Goal: Use online tool/utility: Utilize a website feature to perform a specific function

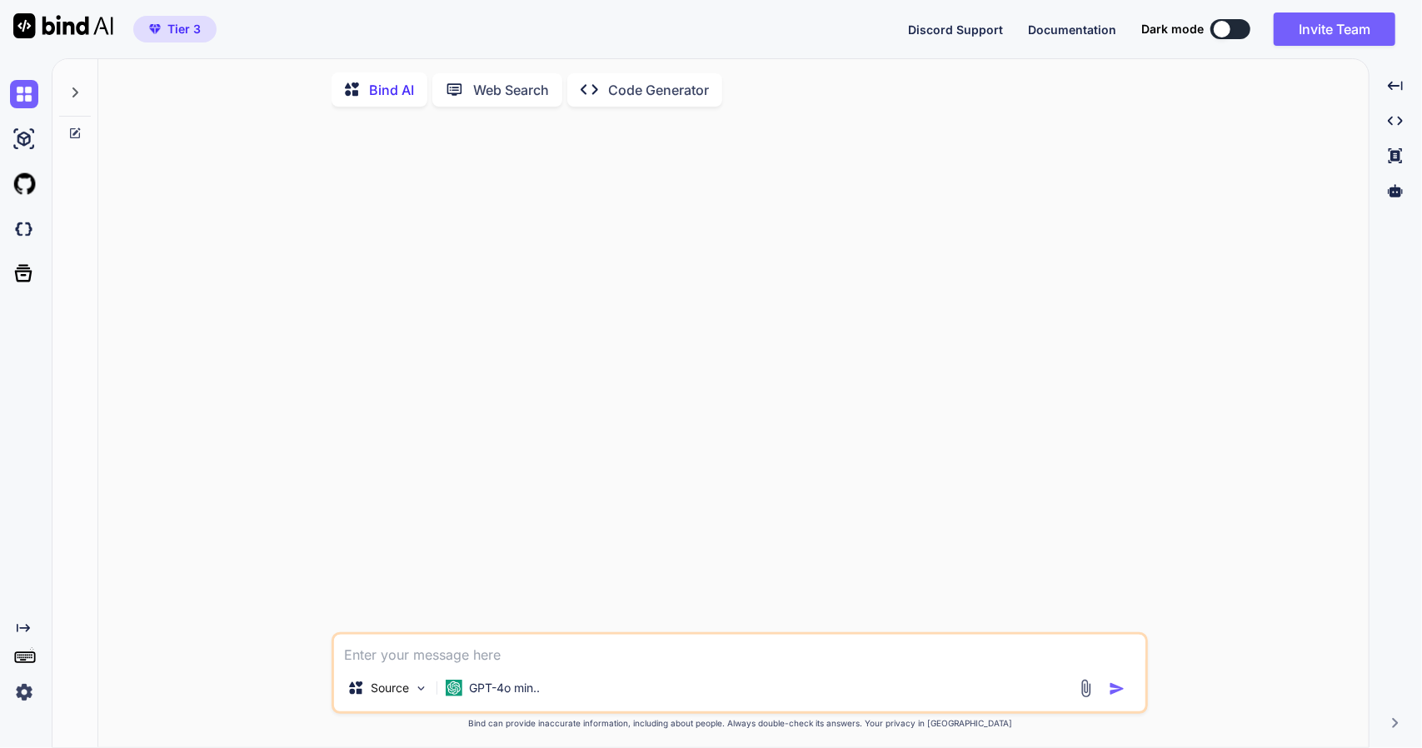
type textarea "x"
click at [20, 218] on img at bounding box center [24, 229] width 28 height 28
click at [459, 86] on icon at bounding box center [454, 89] width 17 height 17
click at [531, 91] on p "Web Search" at bounding box center [511, 87] width 76 height 20
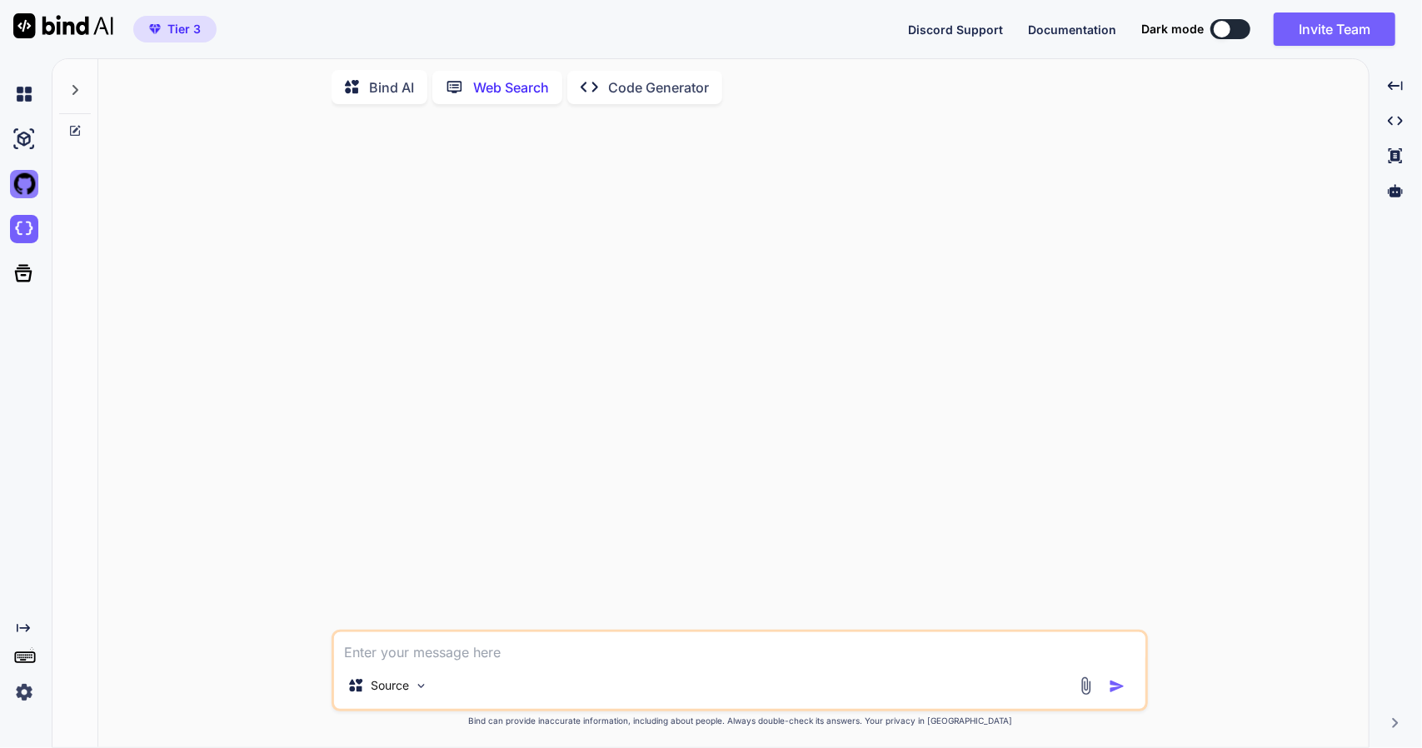
click at [30, 189] on img at bounding box center [24, 184] width 28 height 28
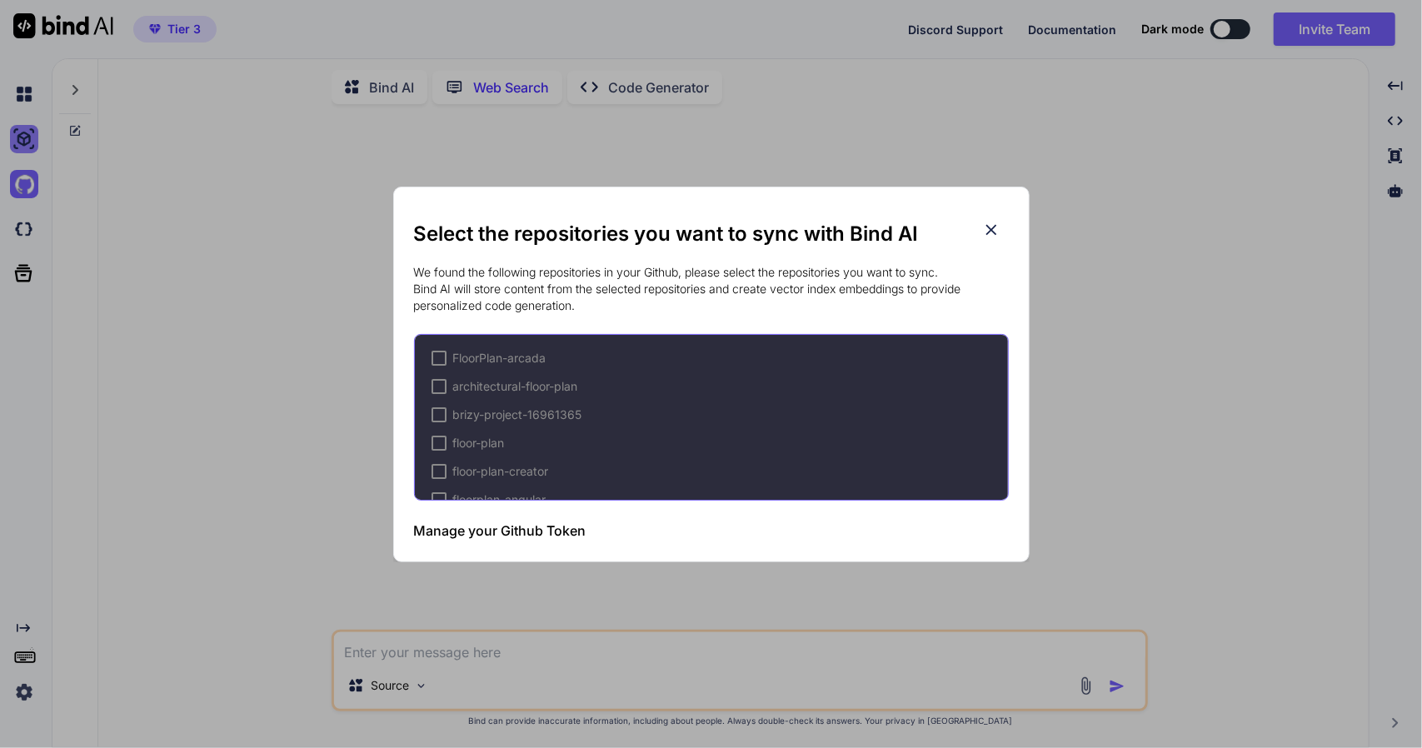
click at [18, 141] on div "Select the repositories you want to sync with Bind AI We found the following re…" at bounding box center [711, 374] width 1422 height 748
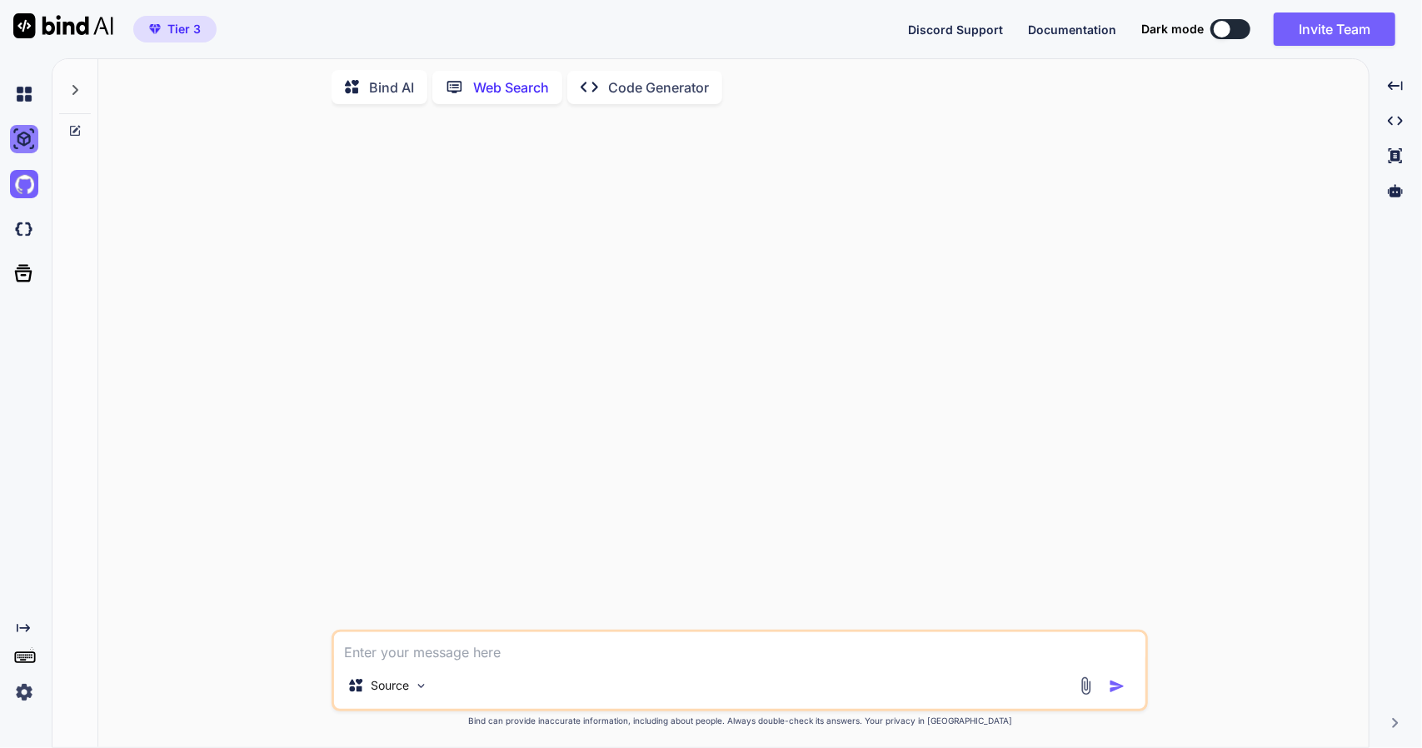
click at [23, 147] on img at bounding box center [24, 139] width 28 height 28
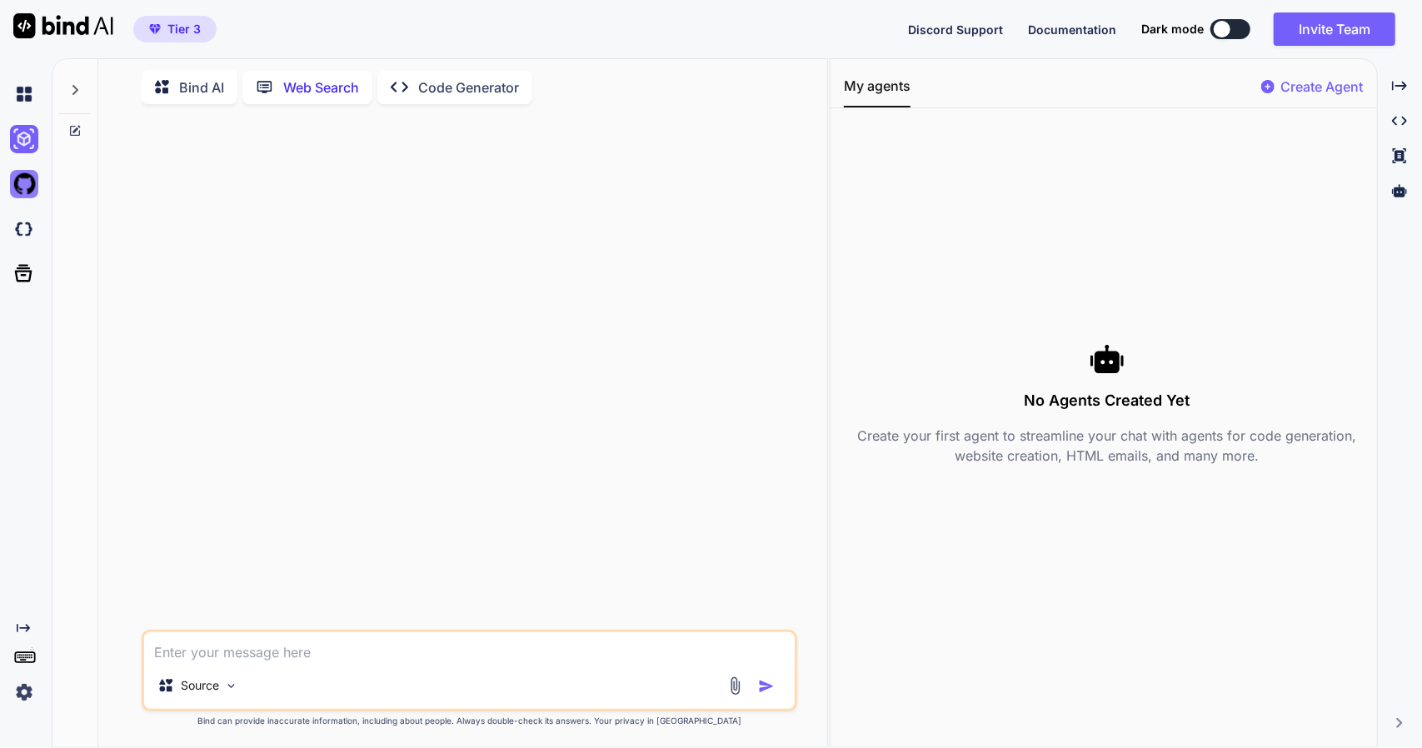
click at [10, 189] on img at bounding box center [24, 184] width 28 height 28
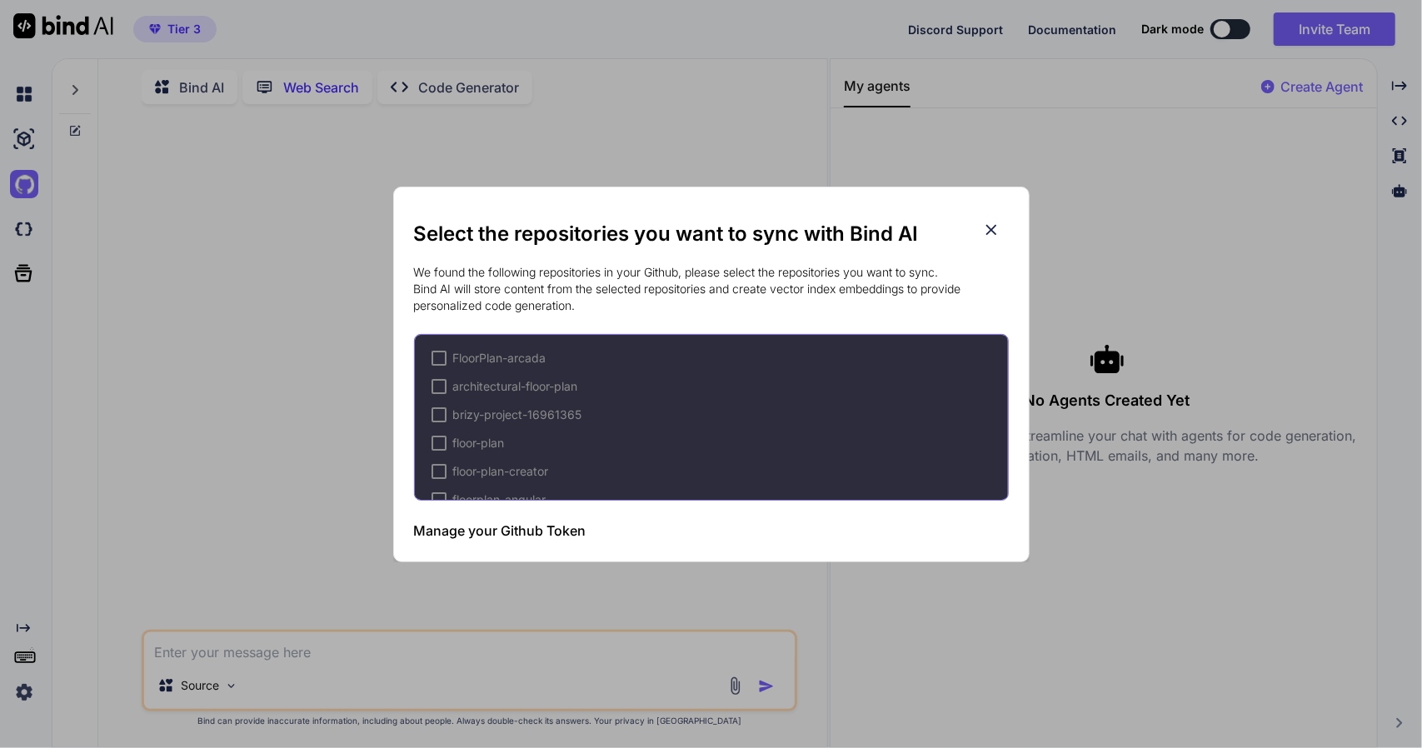
click at [27, 226] on div "Select the repositories you want to sync with Bind AI We found the following re…" at bounding box center [711, 374] width 1422 height 748
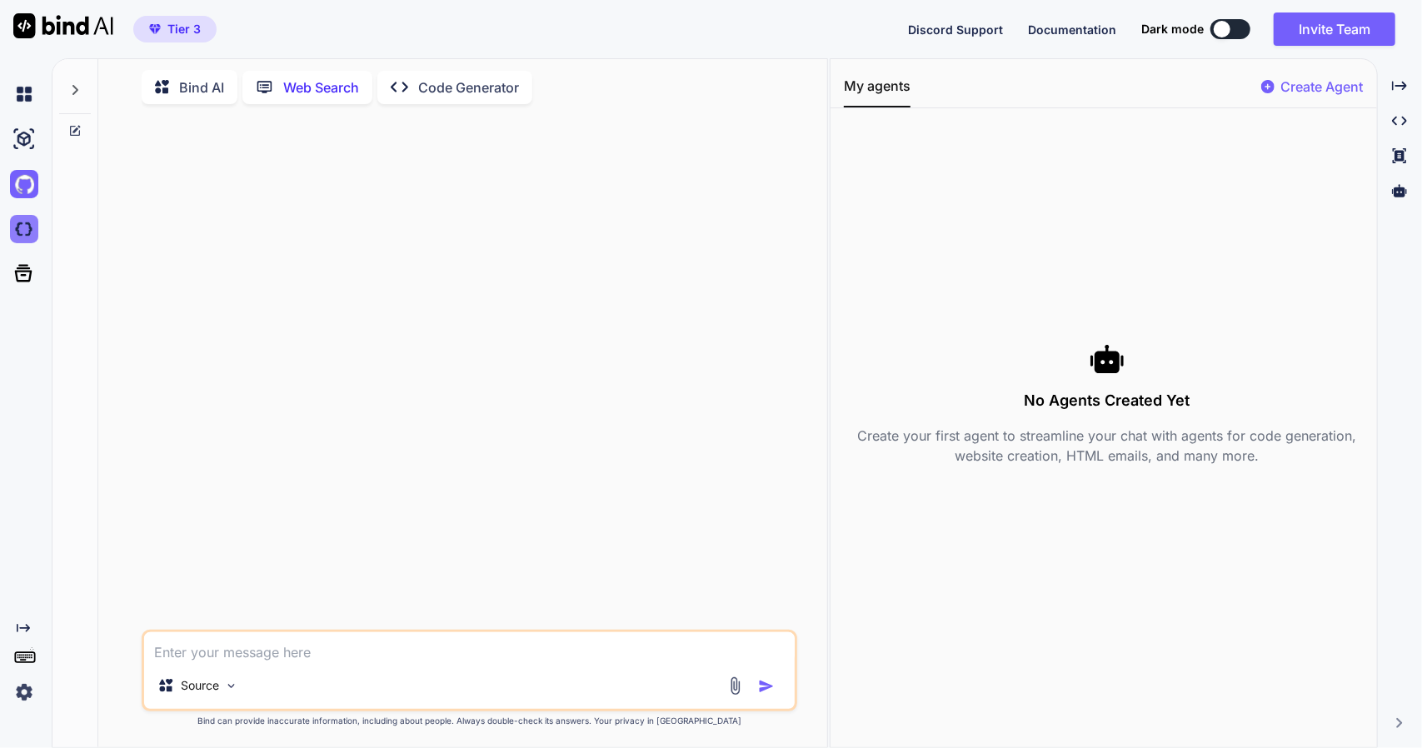
click at [32, 226] on img at bounding box center [24, 229] width 28 height 28
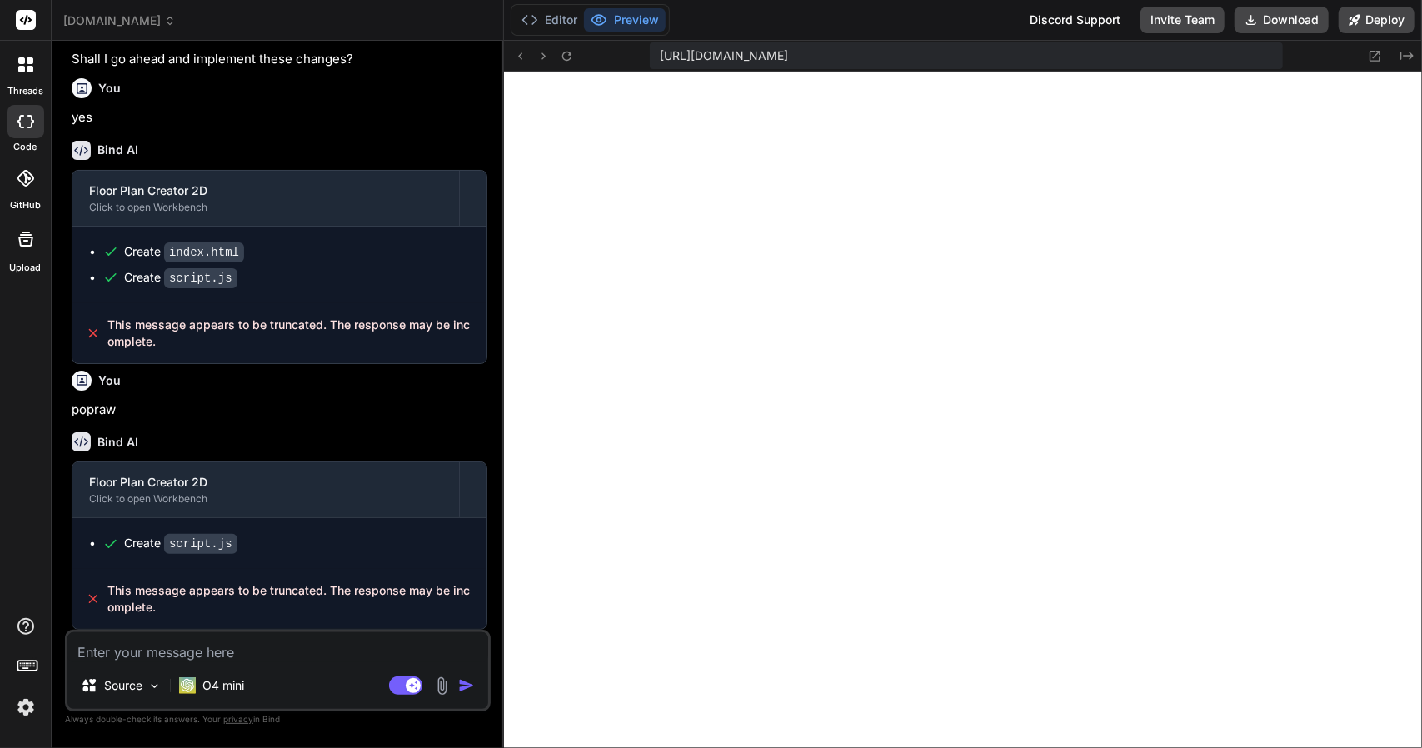
scroll to position [575, 0]
click at [146, 646] on textarea at bounding box center [277, 647] width 421 height 30
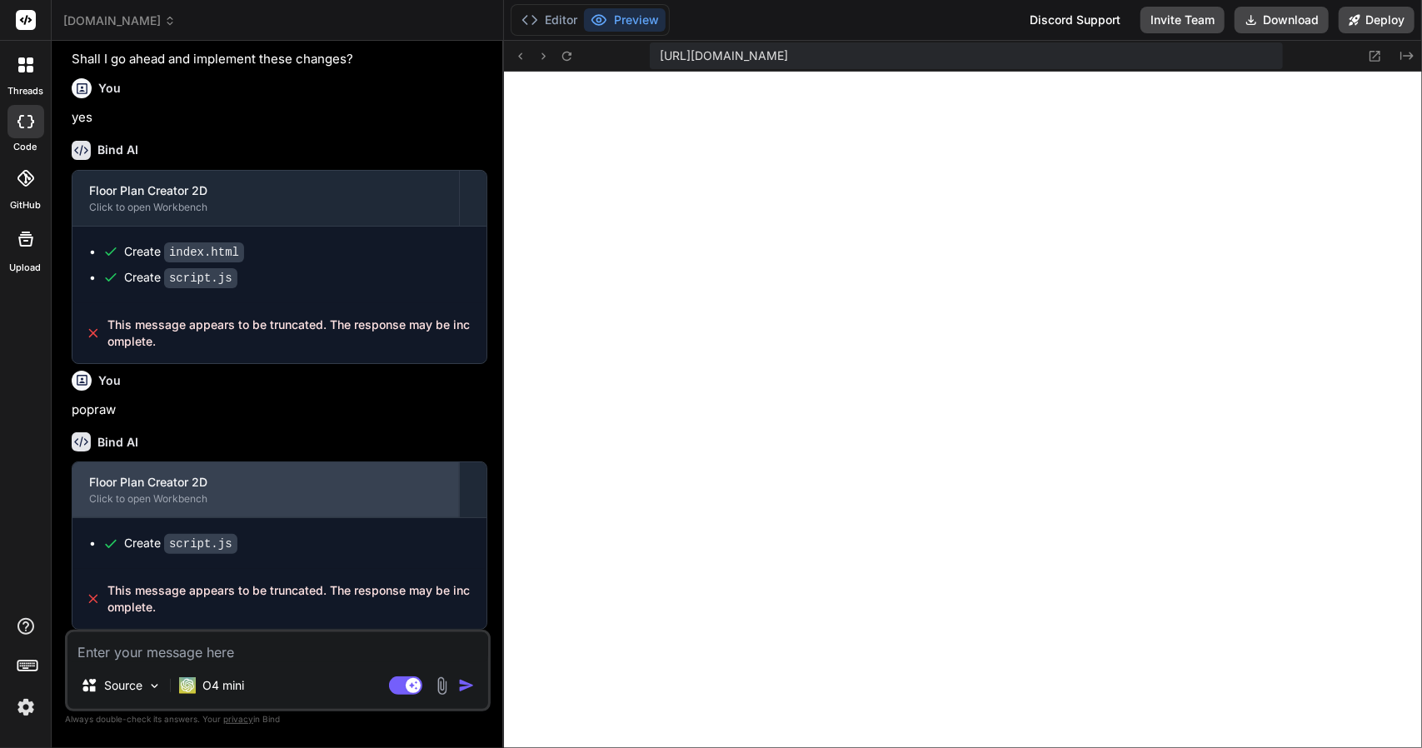
click at [135, 479] on div "Floor Plan Creator 2D" at bounding box center [265, 482] width 353 height 17
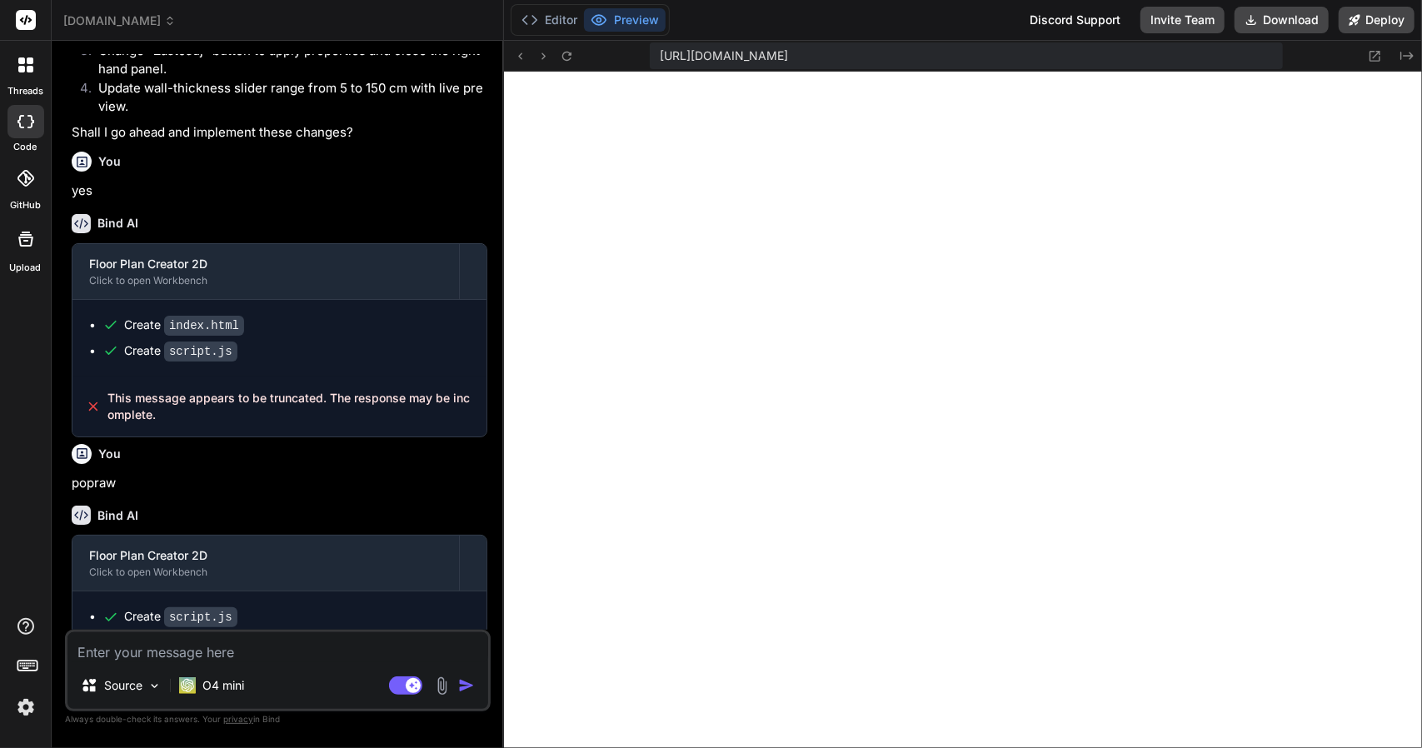
scroll to position [2275, 0]
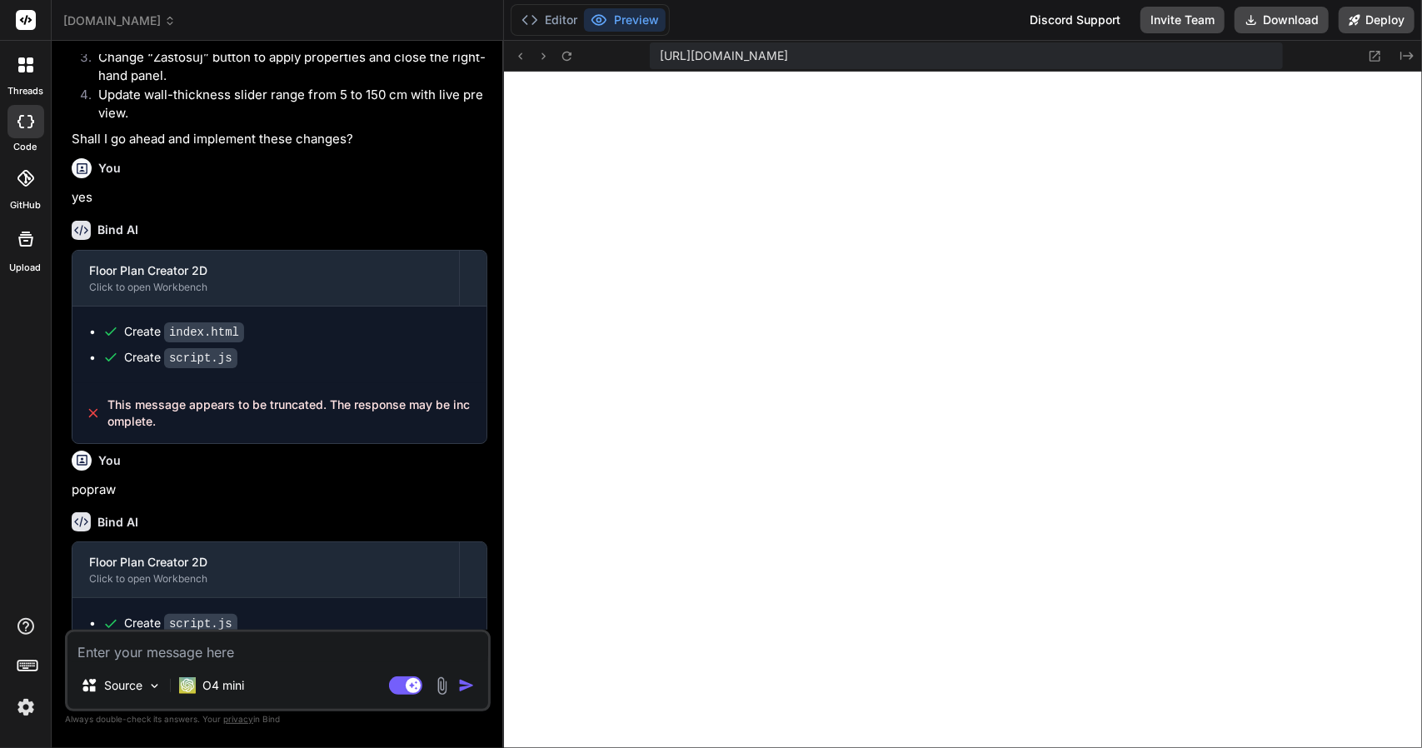
click at [120, 657] on textarea at bounding box center [277, 647] width 421 height 30
type textarea "x"
type textarea "p"
type textarea "x"
type textarea "po"
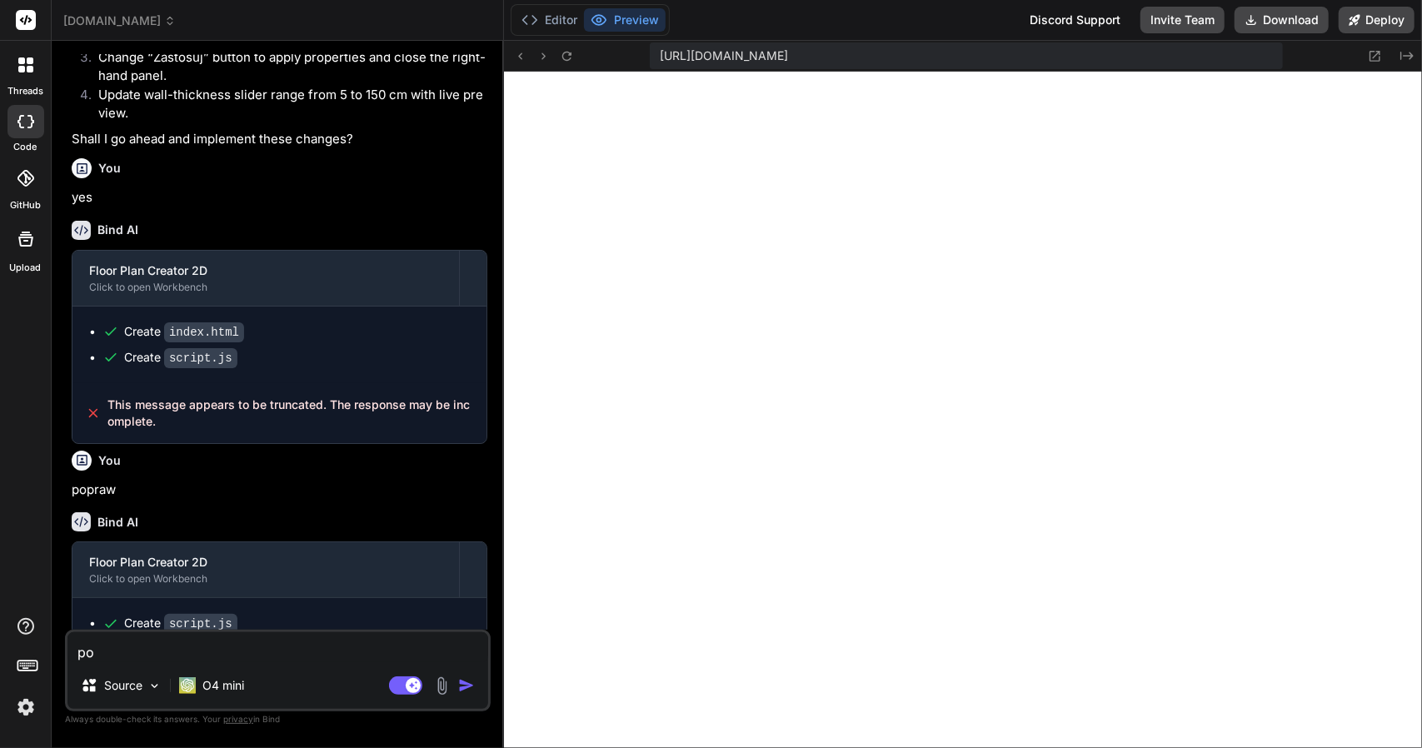
type textarea "x"
type textarea "pop"
type textarea "x"
type textarea "popr"
type textarea "x"
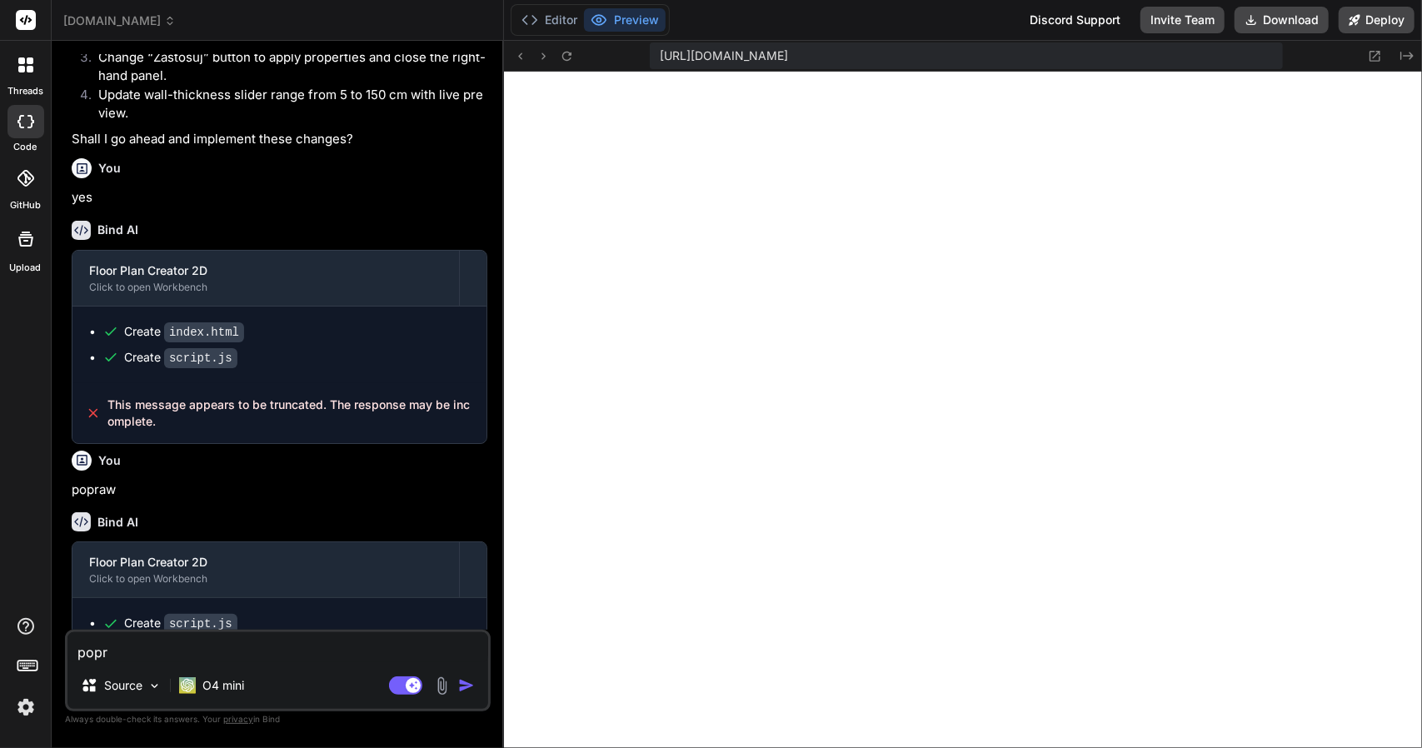
type textarea "popra"
type textarea "x"
type textarea "popraw"
type textarea "x"
type textarea "popraw"
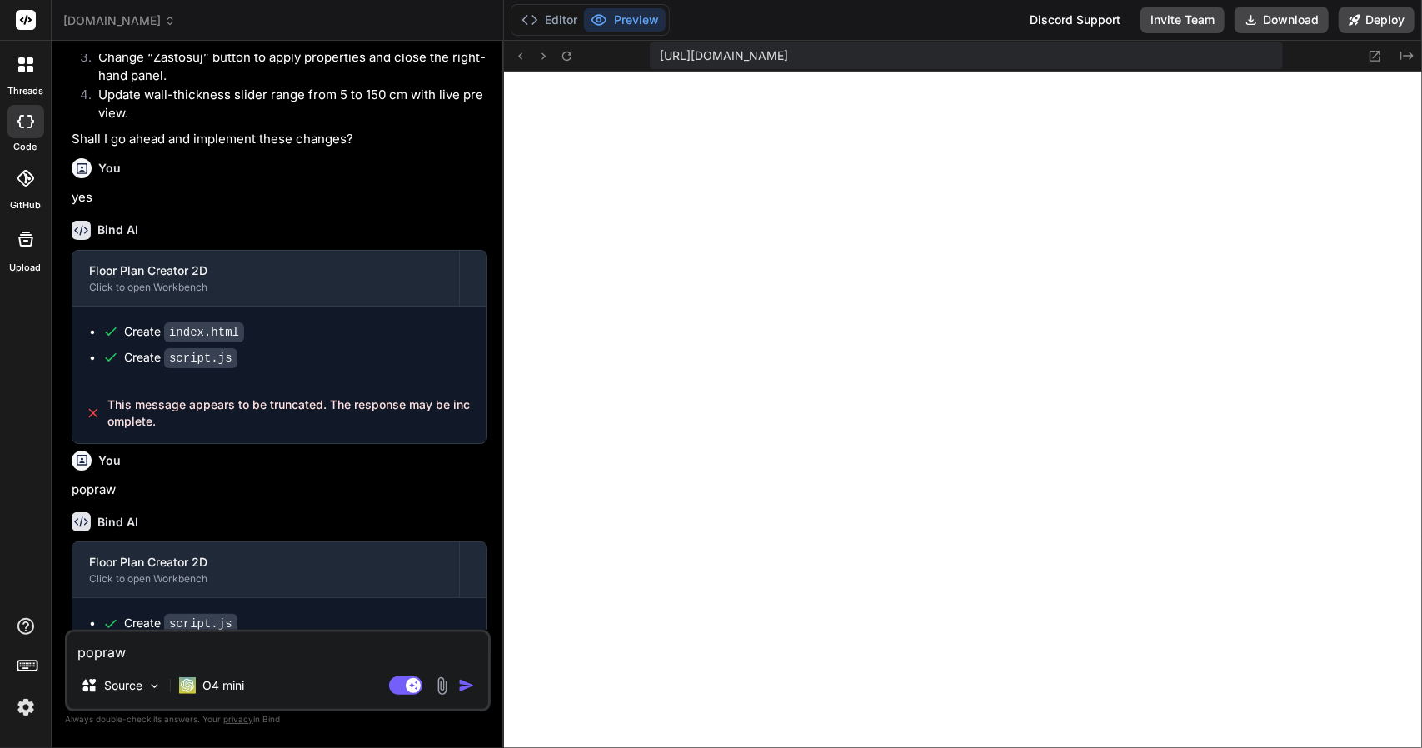
type textarea "x"
type textarea "popraw p"
type textarea "x"
type textarea "popraw pa"
type textarea "x"
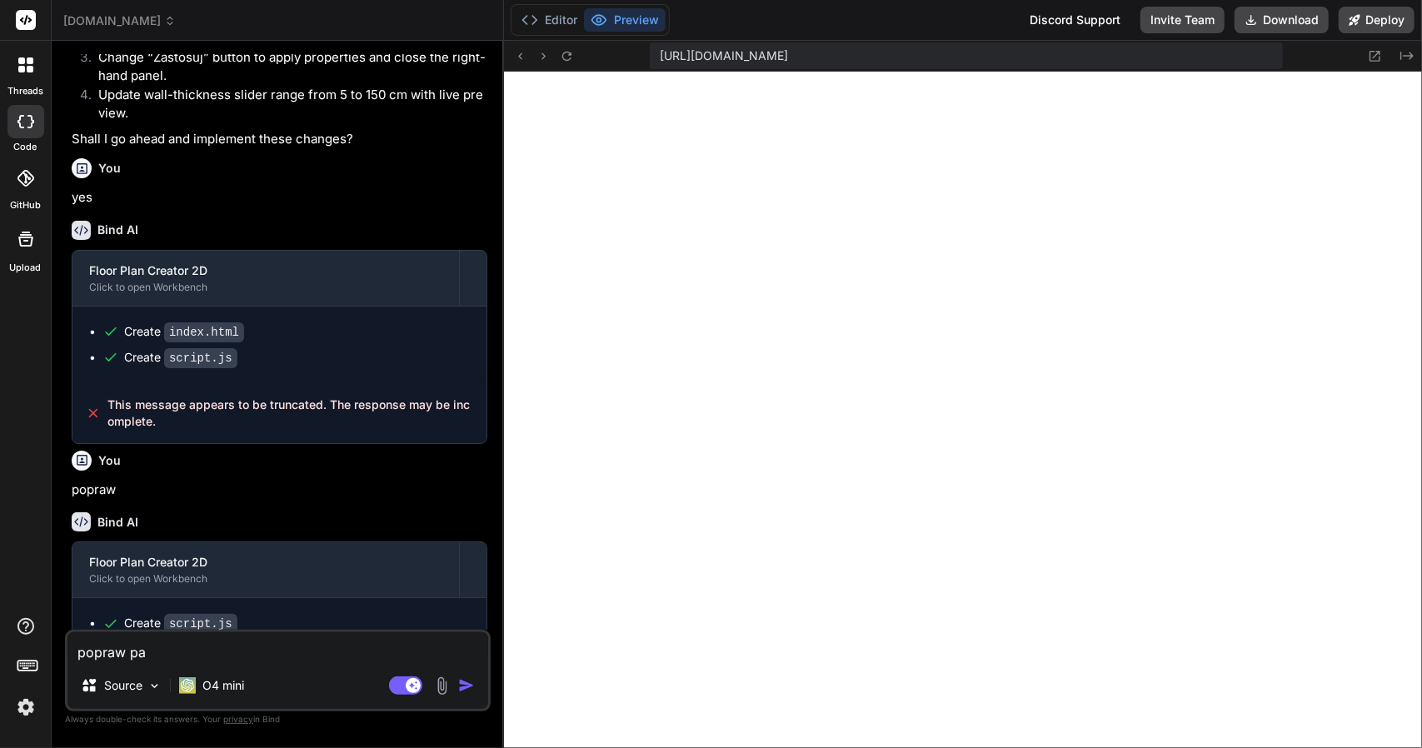
type textarea "popraw pan"
type textarea "x"
type textarea "popraw pane"
type textarea "x"
type textarea "popraw panel"
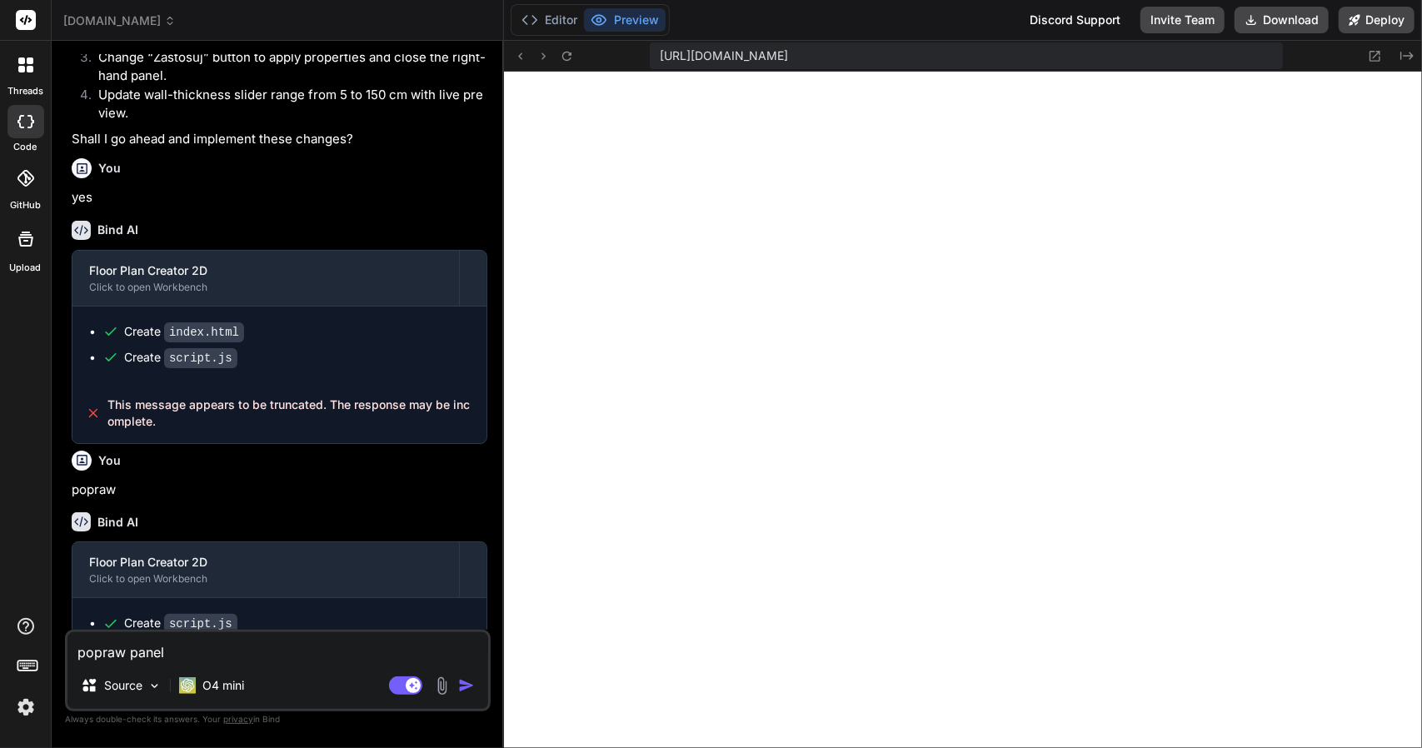
type textarea "x"
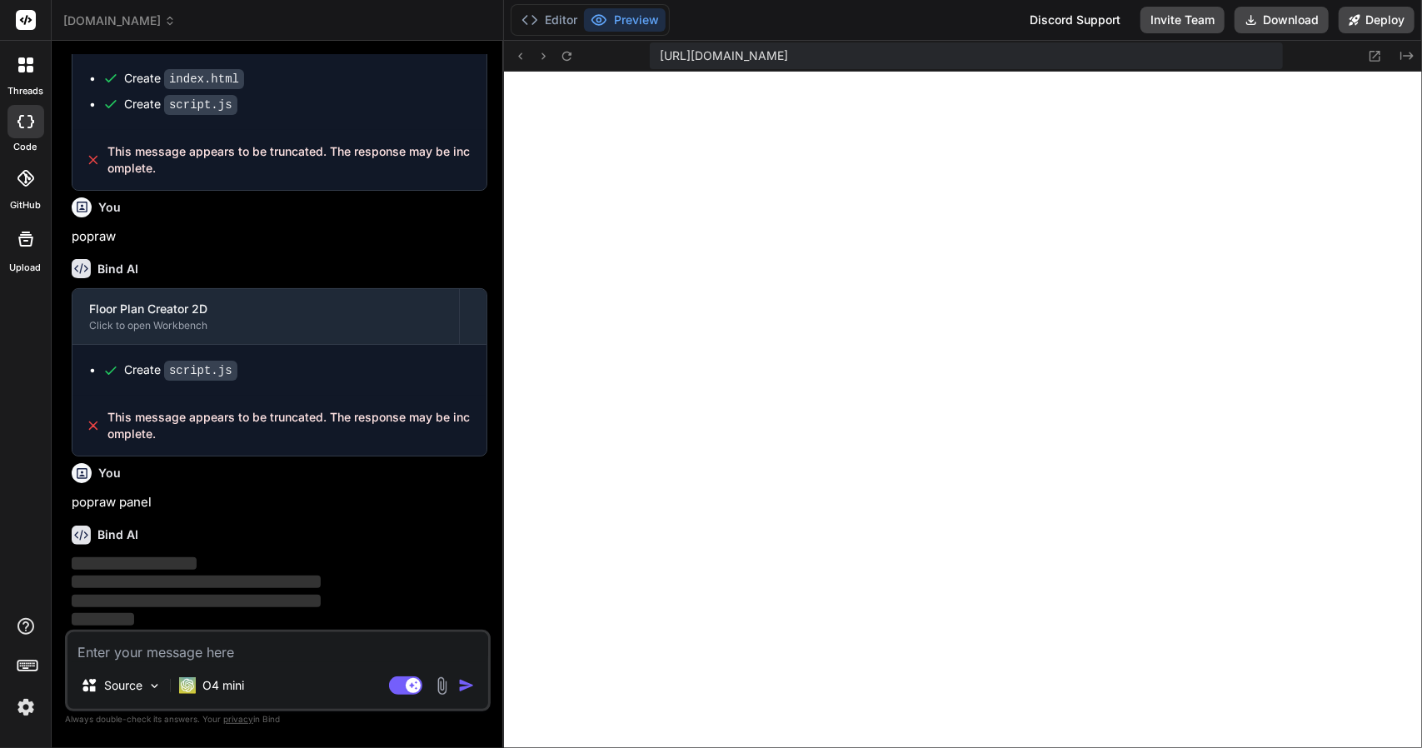
scroll to position [2615, 0]
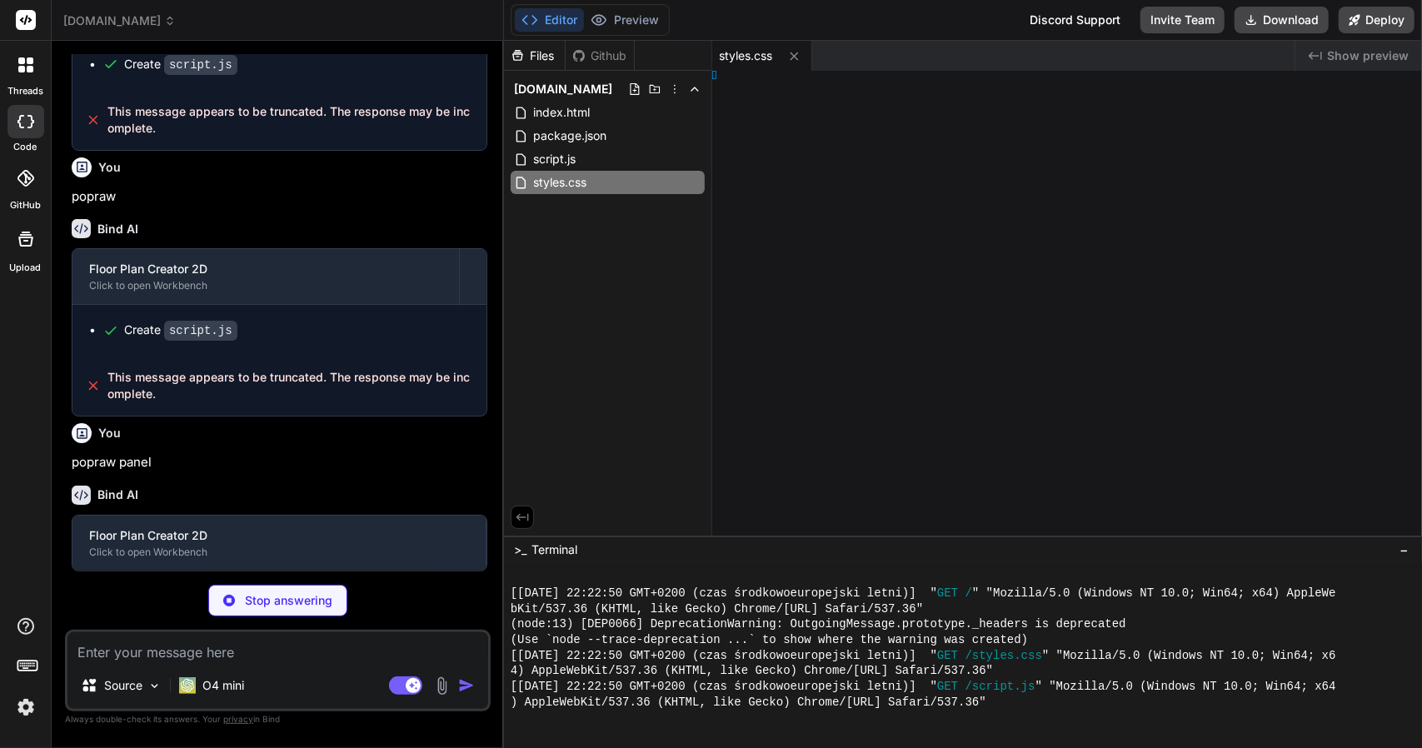
type textarea "x"
type textarea "); } }"
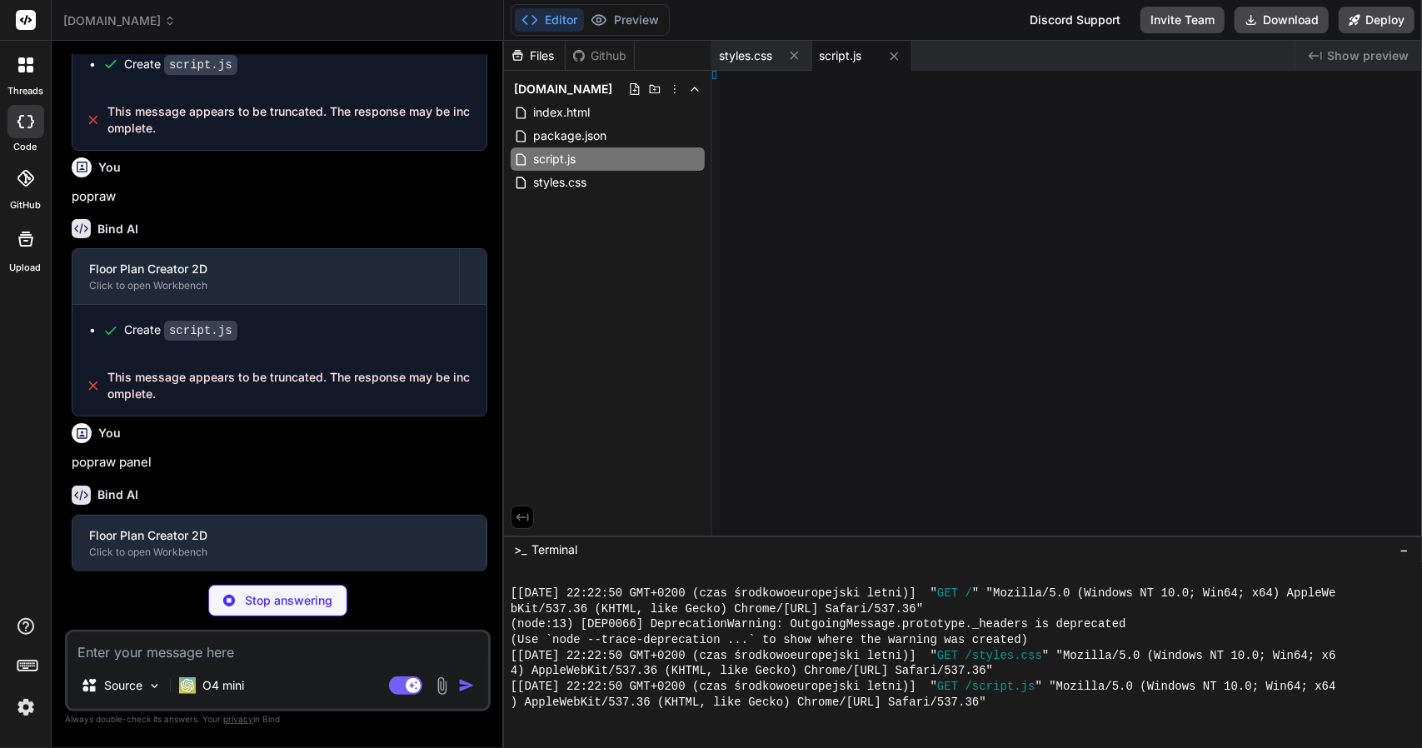
type textarea "x"
type textarea "</html>"
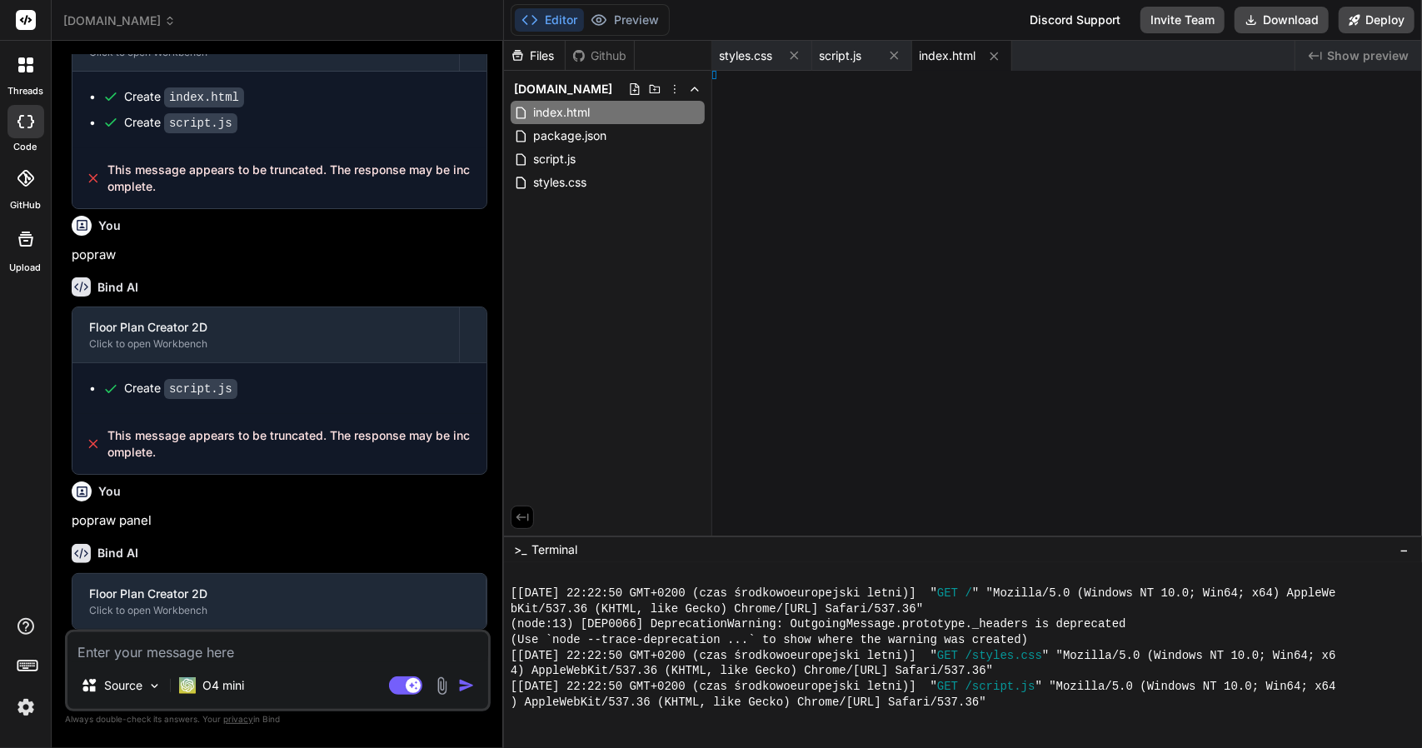
type textarea "x"
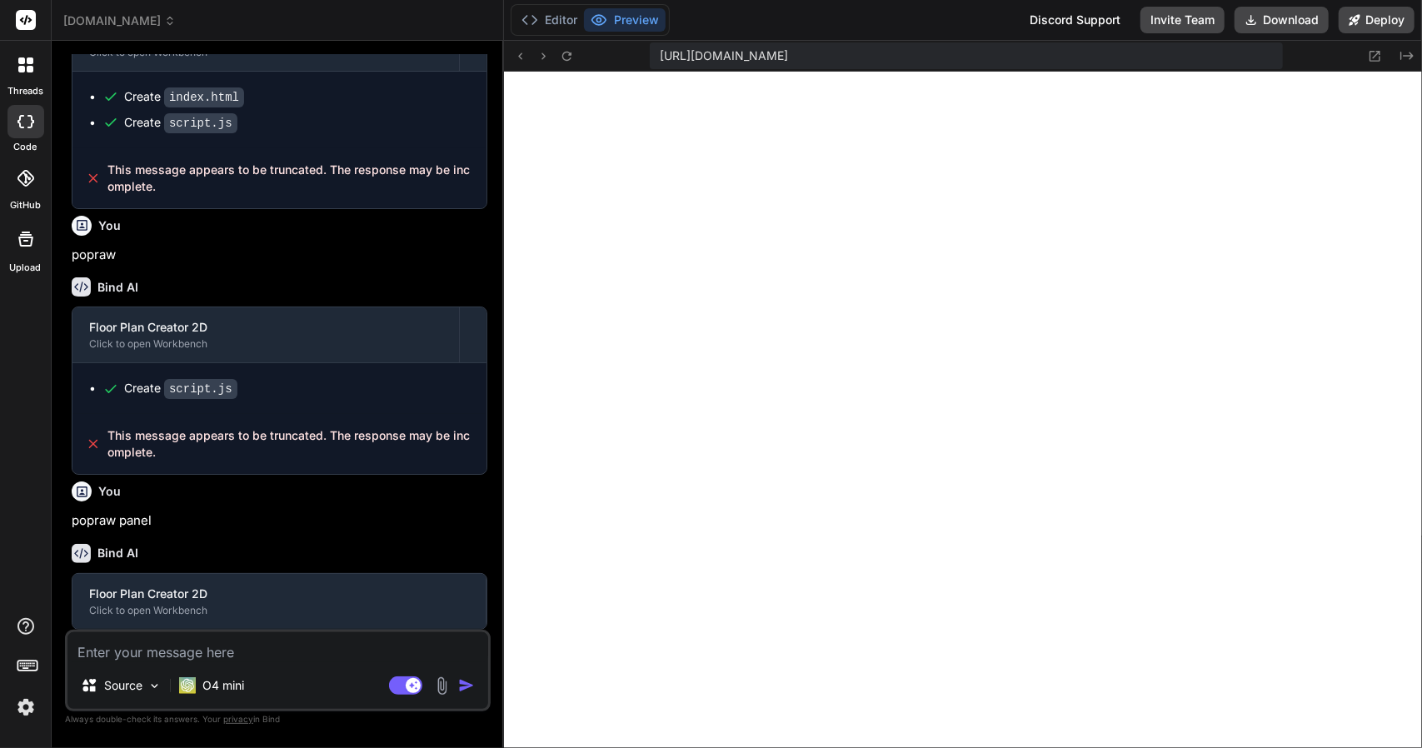
type textarea "</div> <!-- ... other panels unchanged ... --> </aside> </div> <script src="scr…"
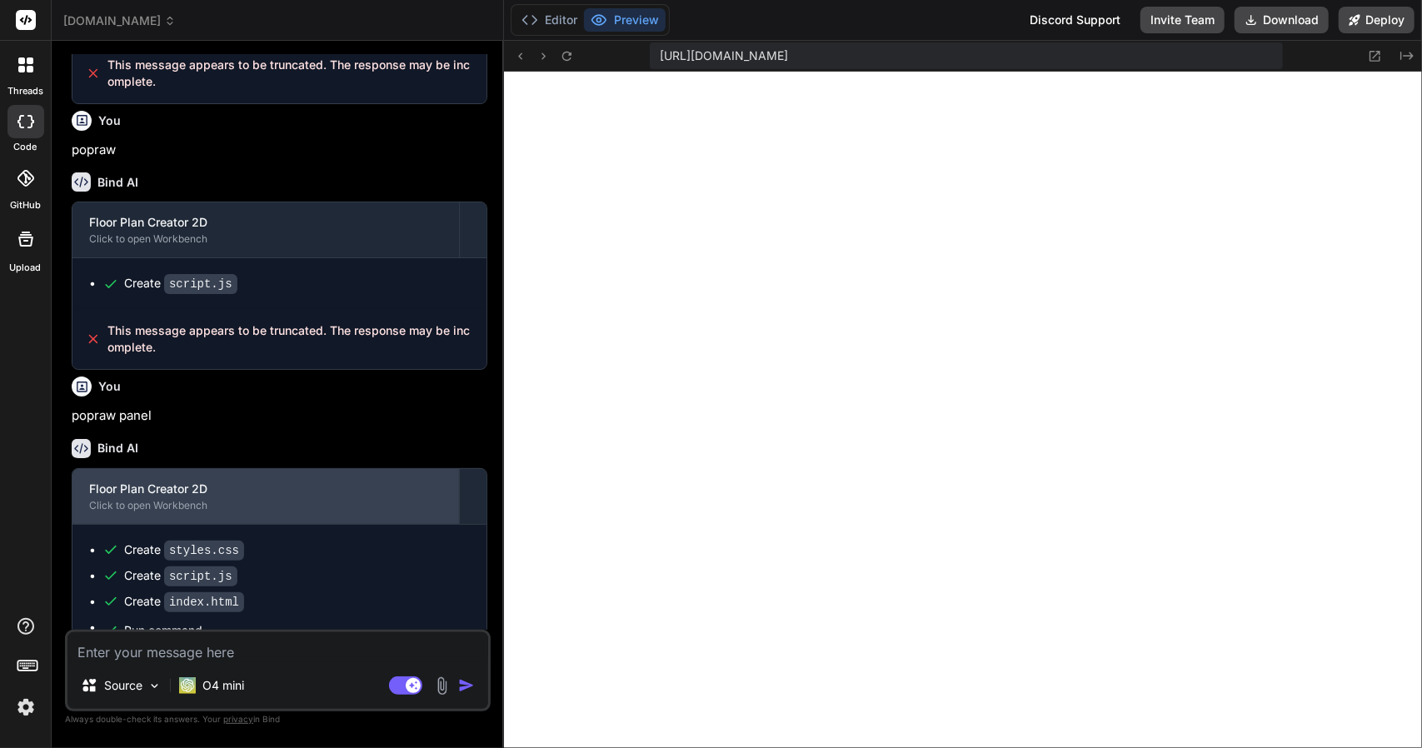
scroll to position [2758, 0]
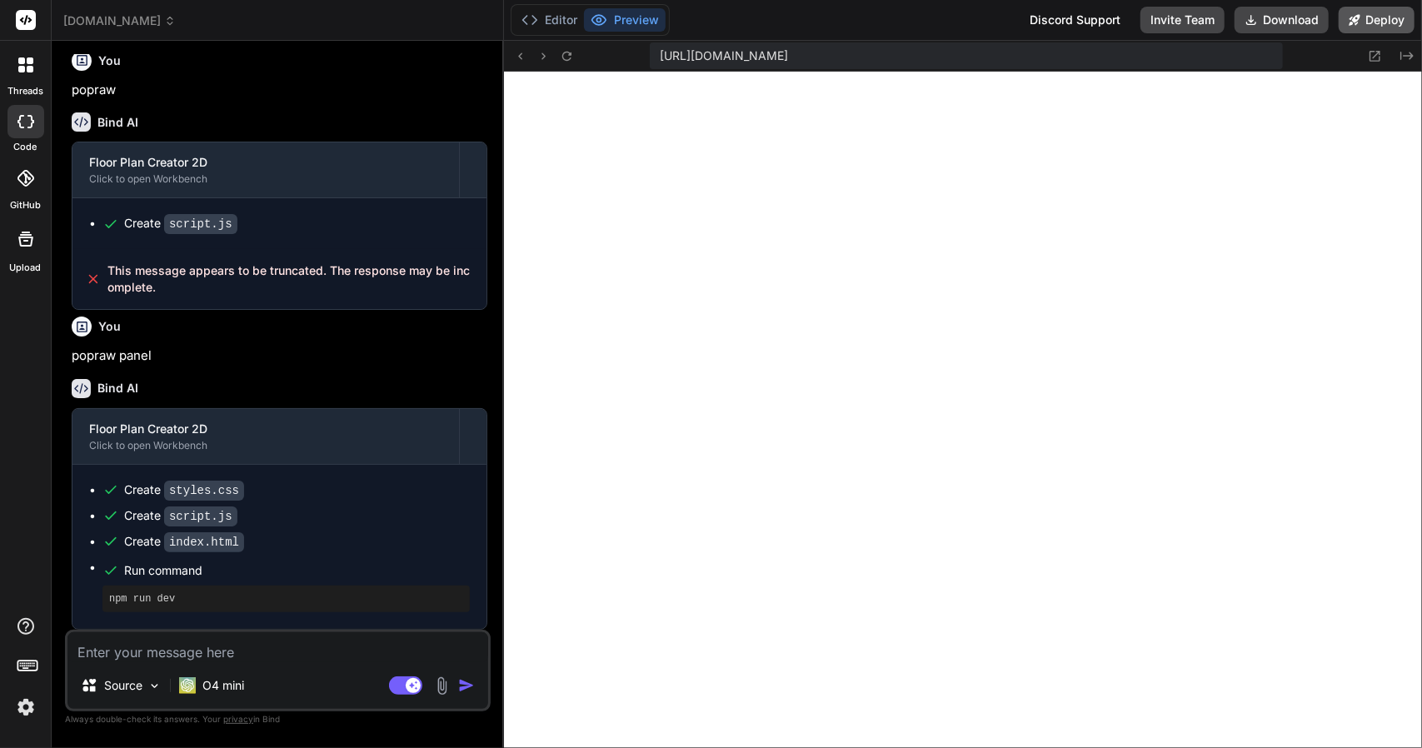
click at [1388, 25] on button "Deploy" at bounding box center [1377, 20] width 76 height 27
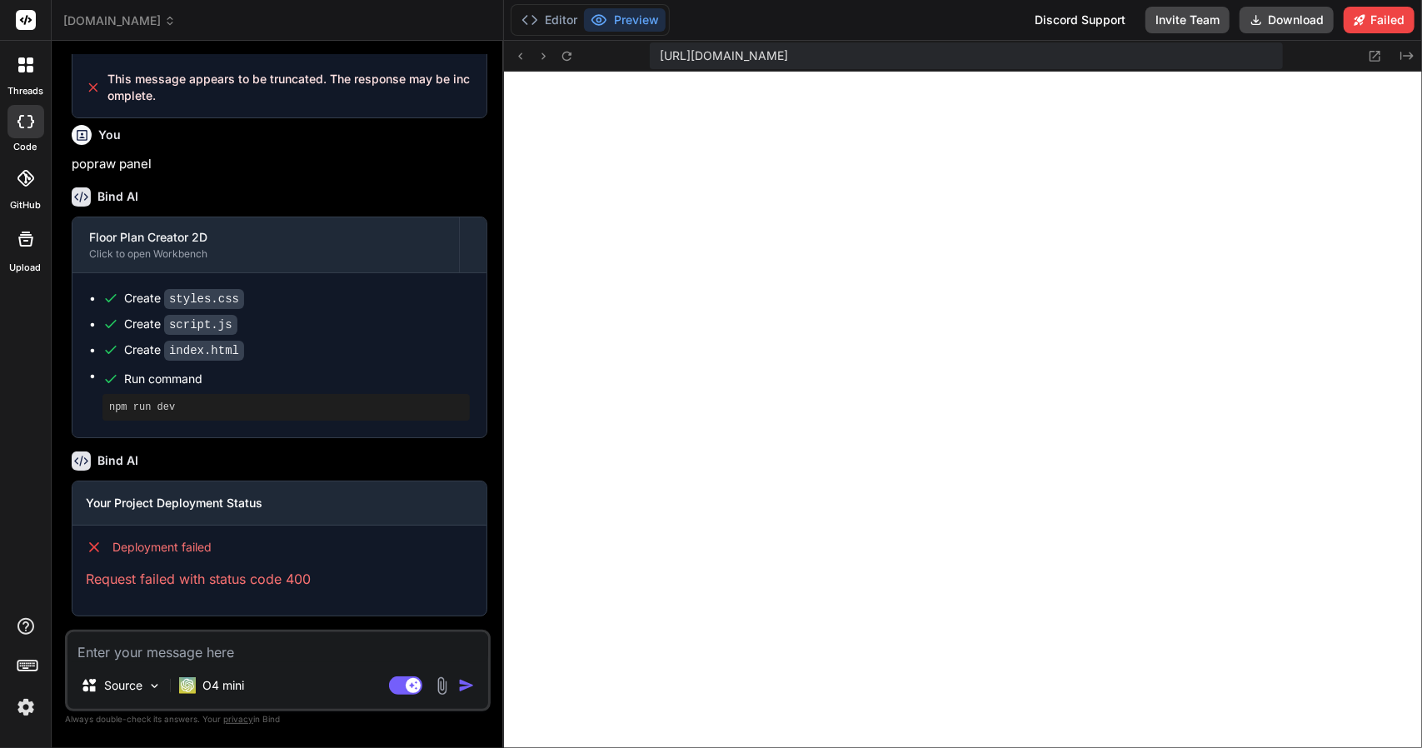
scroll to position [2949, 0]
click at [25, 76] on div at bounding box center [25, 64] width 35 height 35
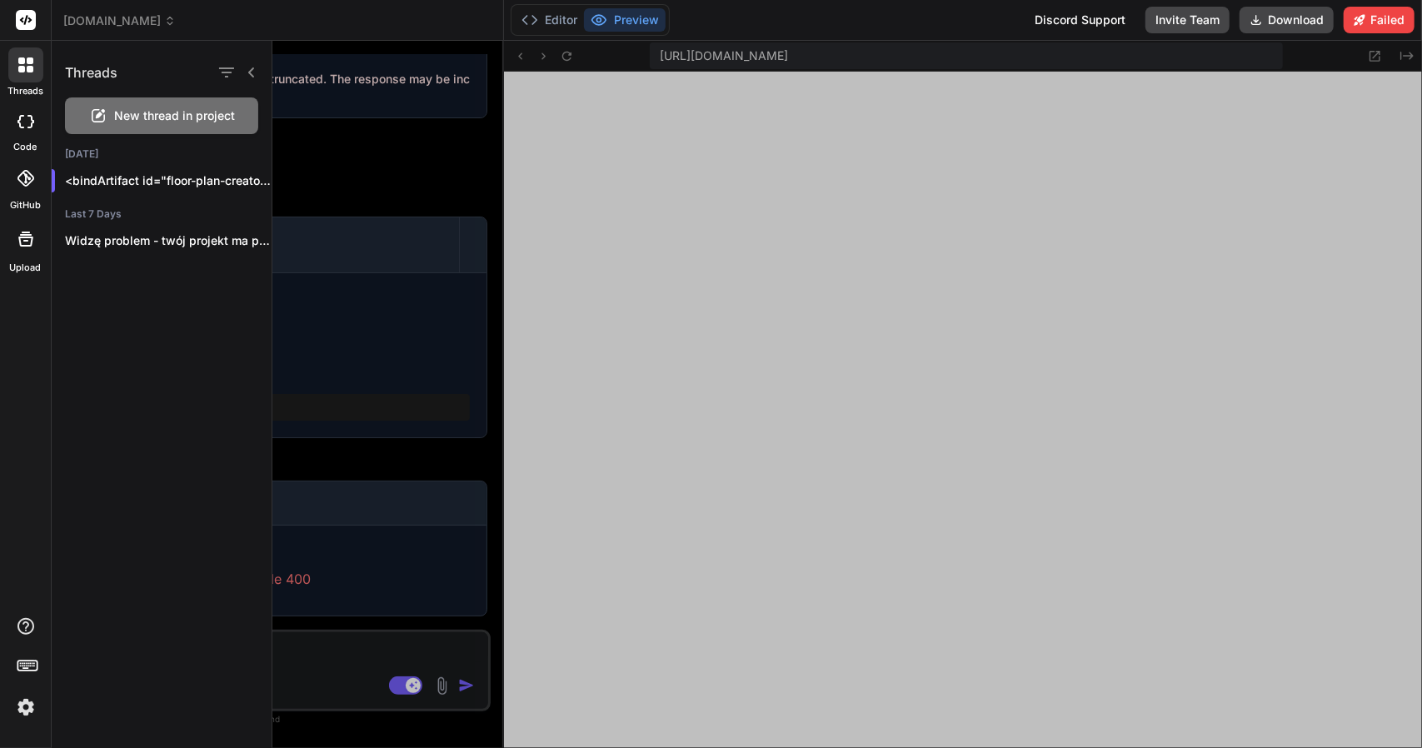
click at [18, 249] on div at bounding box center [26, 239] width 40 height 40
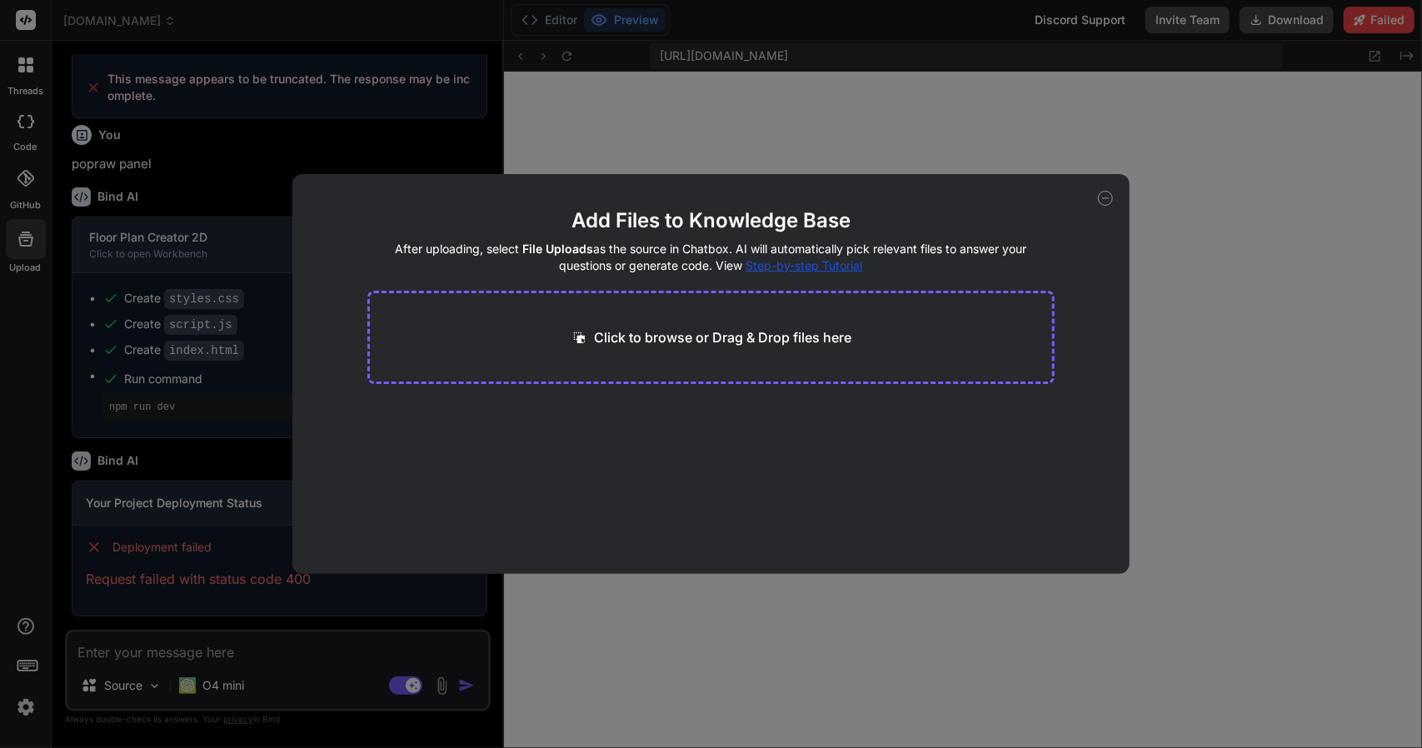
click at [1101, 198] on icon at bounding box center [1105, 198] width 15 height 15
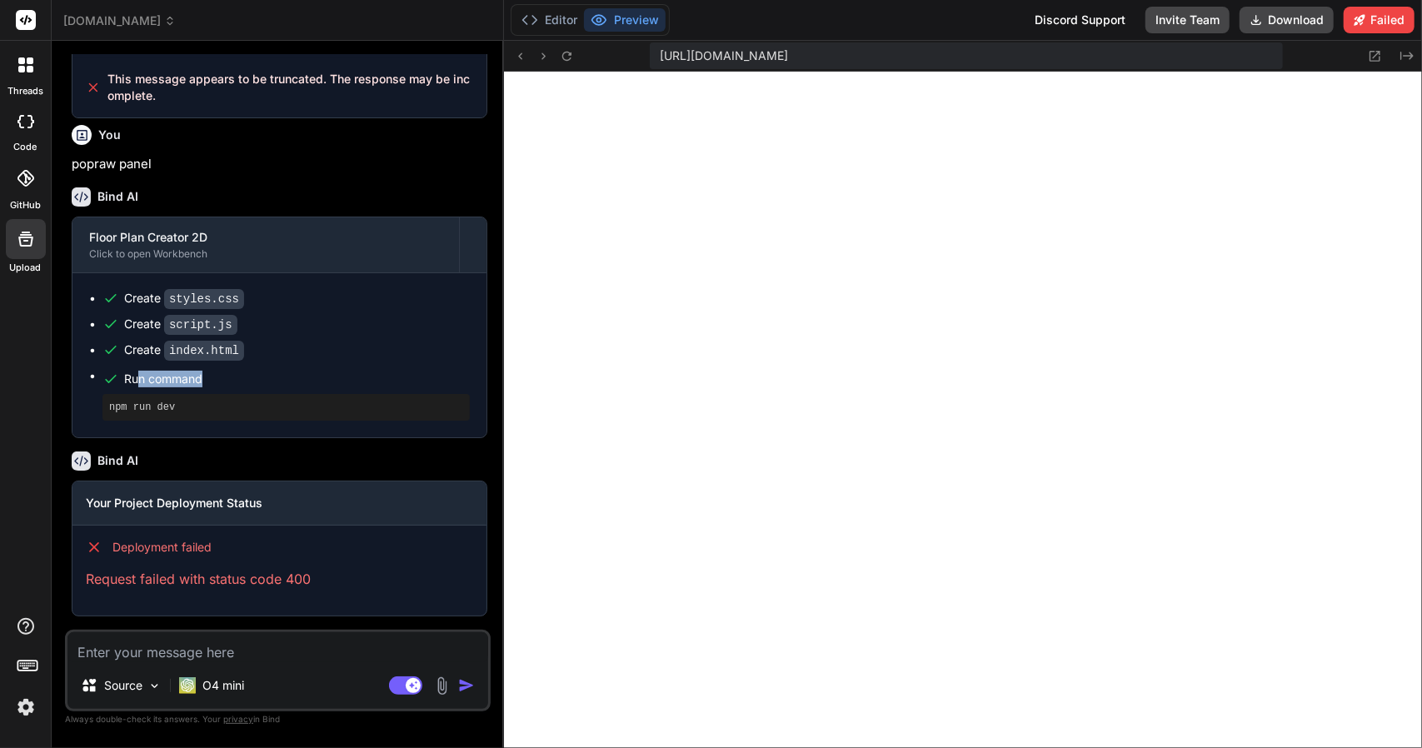
drag, startPoint x: 138, startPoint y: 384, endPoint x: 242, endPoint y: 377, distance: 104.3
click at [218, 379] on span "Run command" at bounding box center [297, 379] width 346 height 17
click at [245, 377] on span "Run command" at bounding box center [297, 379] width 346 height 17
click at [235, 685] on p "O4 mini" at bounding box center [223, 685] width 42 height 17
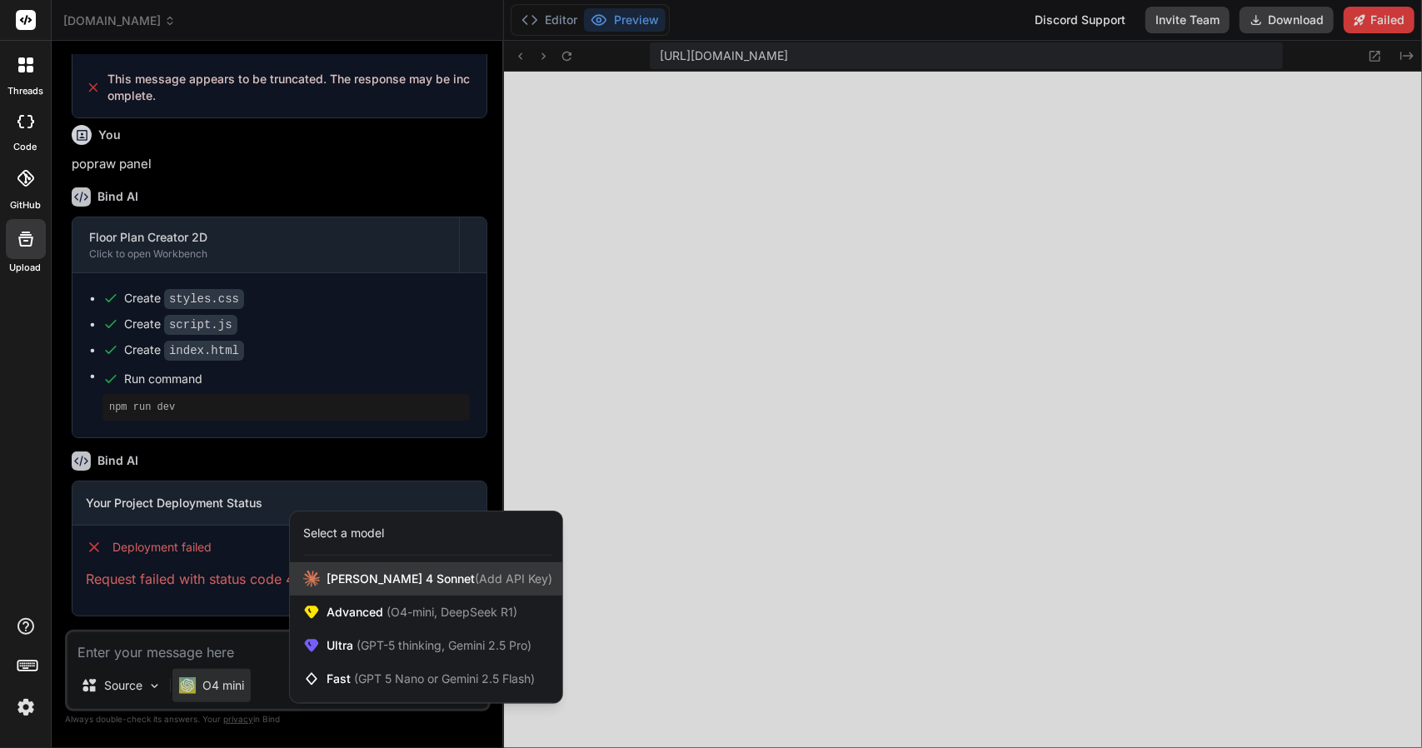
click at [342, 577] on span "[PERSON_NAME] 4 Sonnet (Add API Key)" at bounding box center [440, 579] width 226 height 17
type textarea "x"
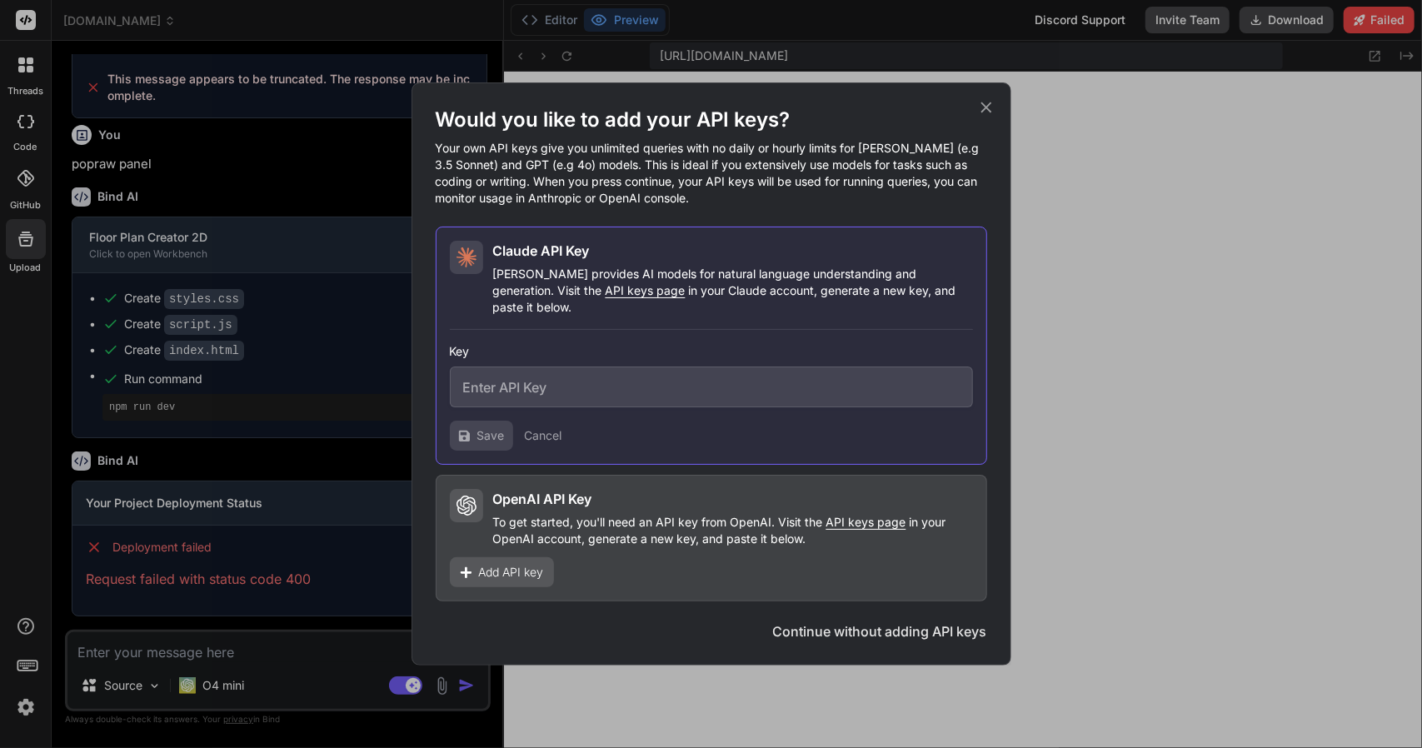
click at [994, 115] on icon at bounding box center [986, 107] width 18 height 18
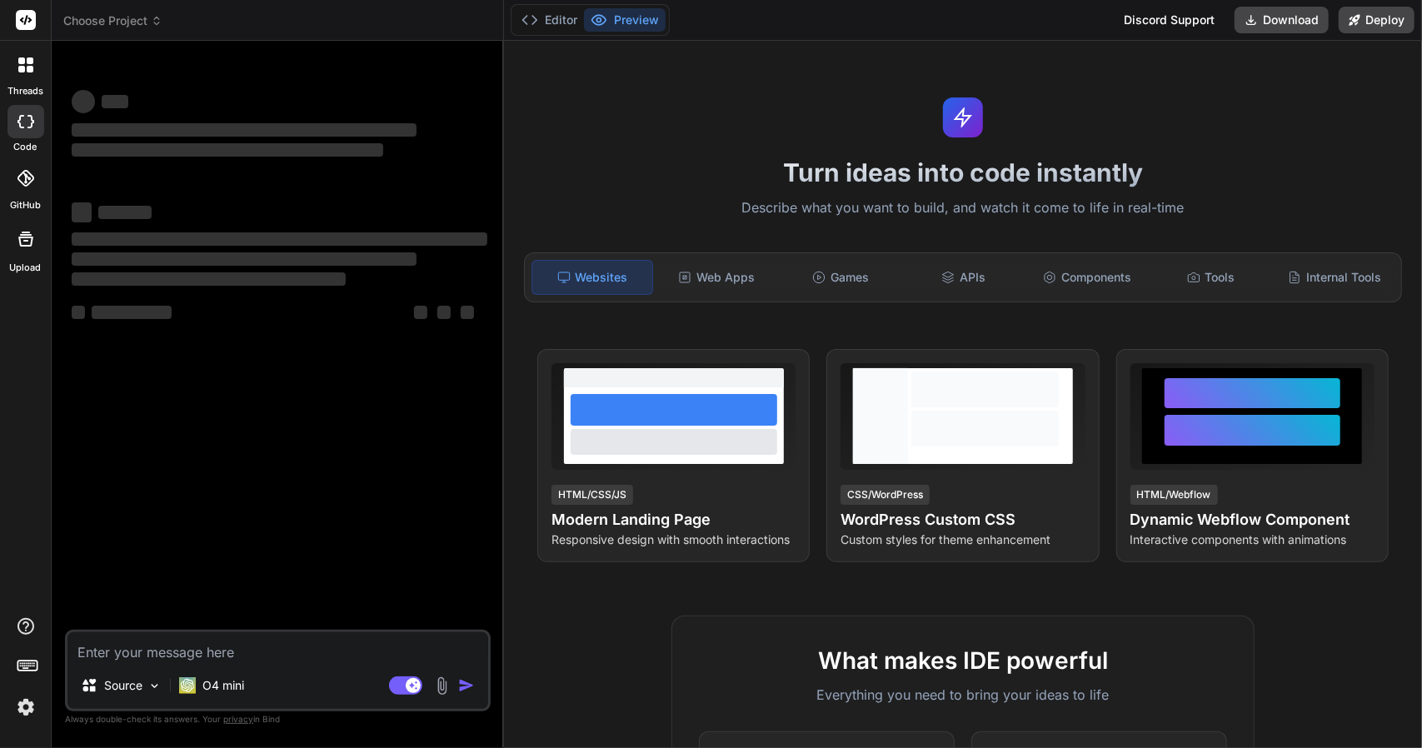
click at [130, 23] on span "Choose Project" at bounding box center [112, 20] width 99 height 17
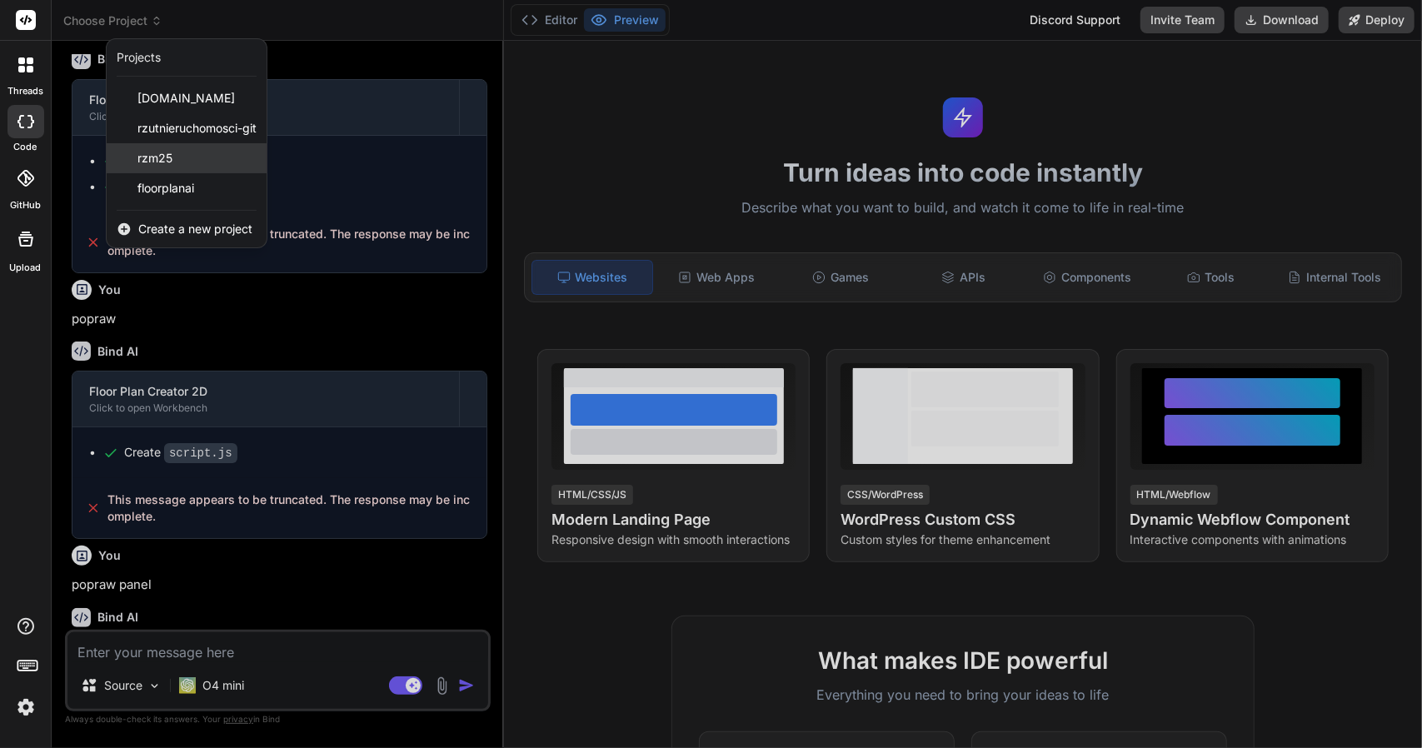
scroll to position [1270, 0]
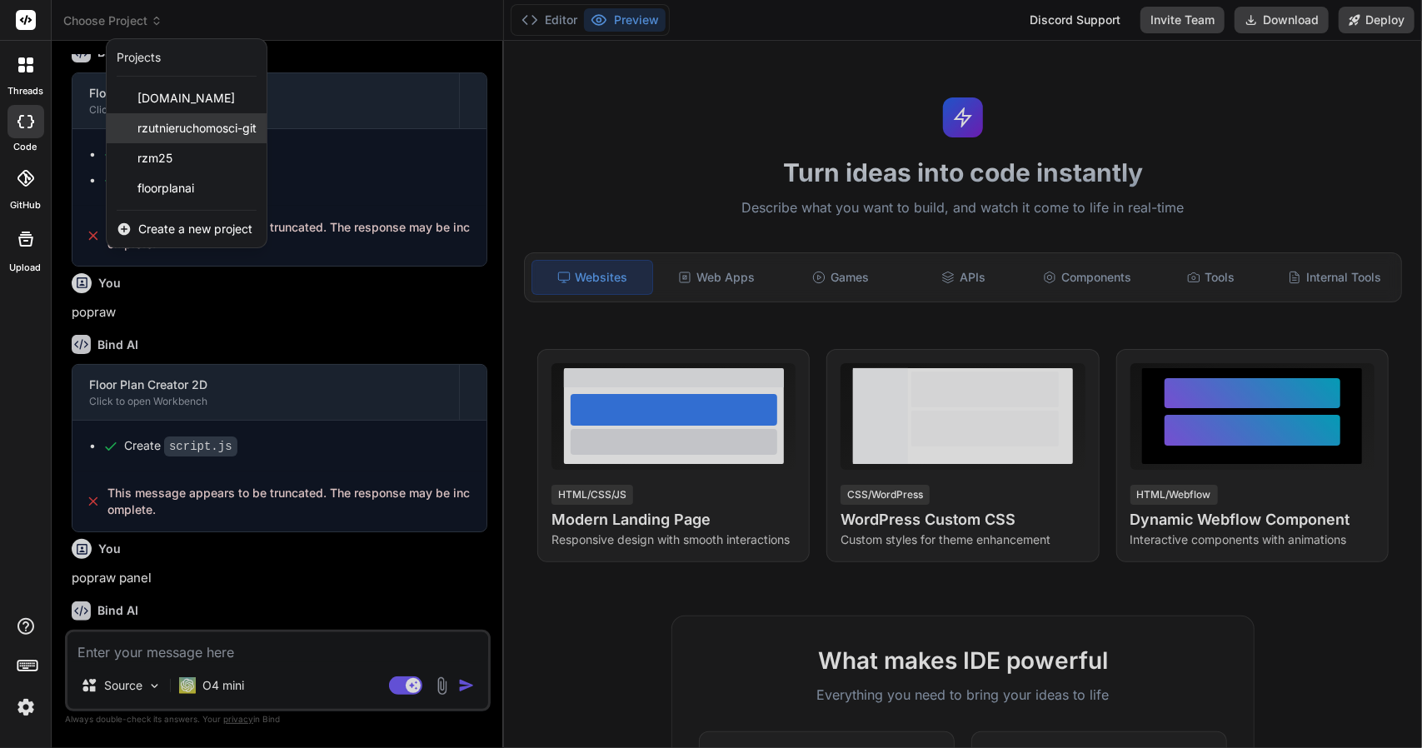
click at [167, 127] on span "rzutnieruchomosci-git" at bounding box center [196, 128] width 119 height 17
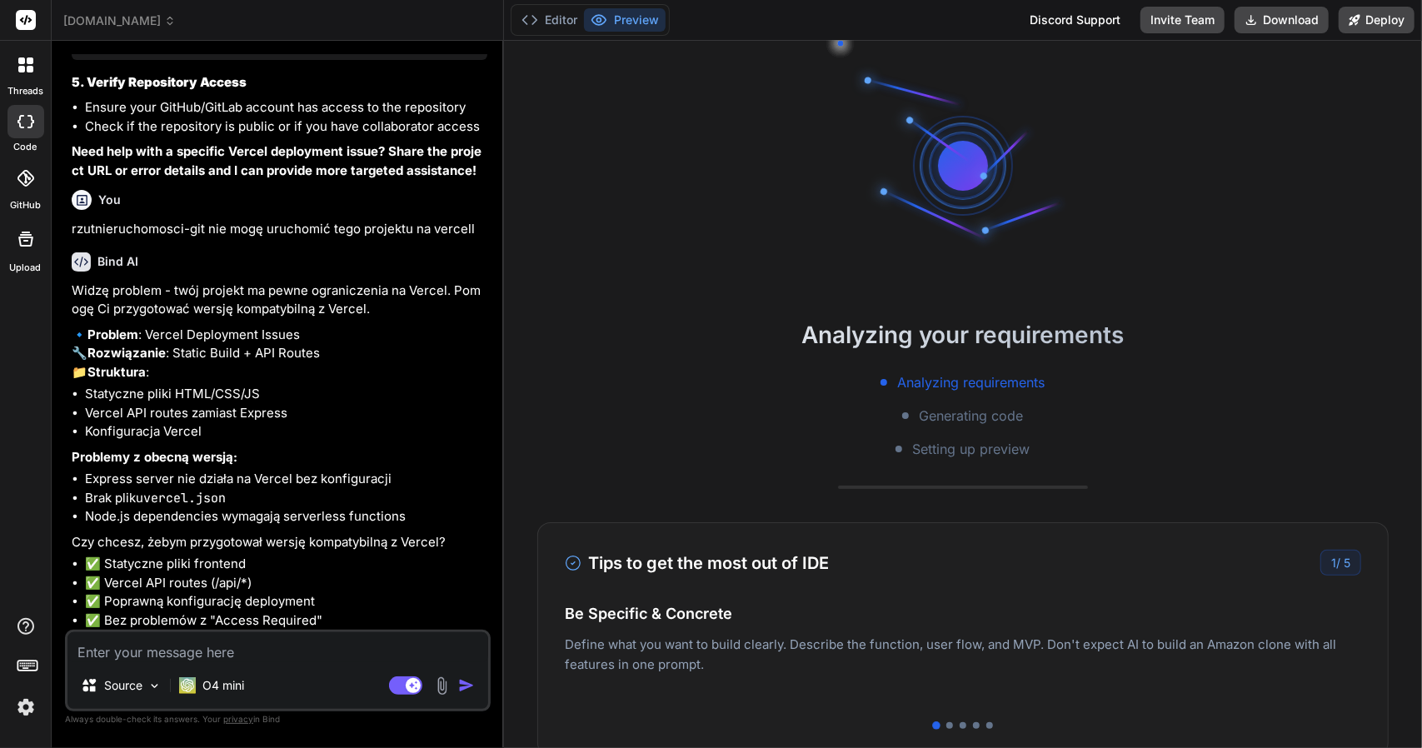
scroll to position [2590, 0]
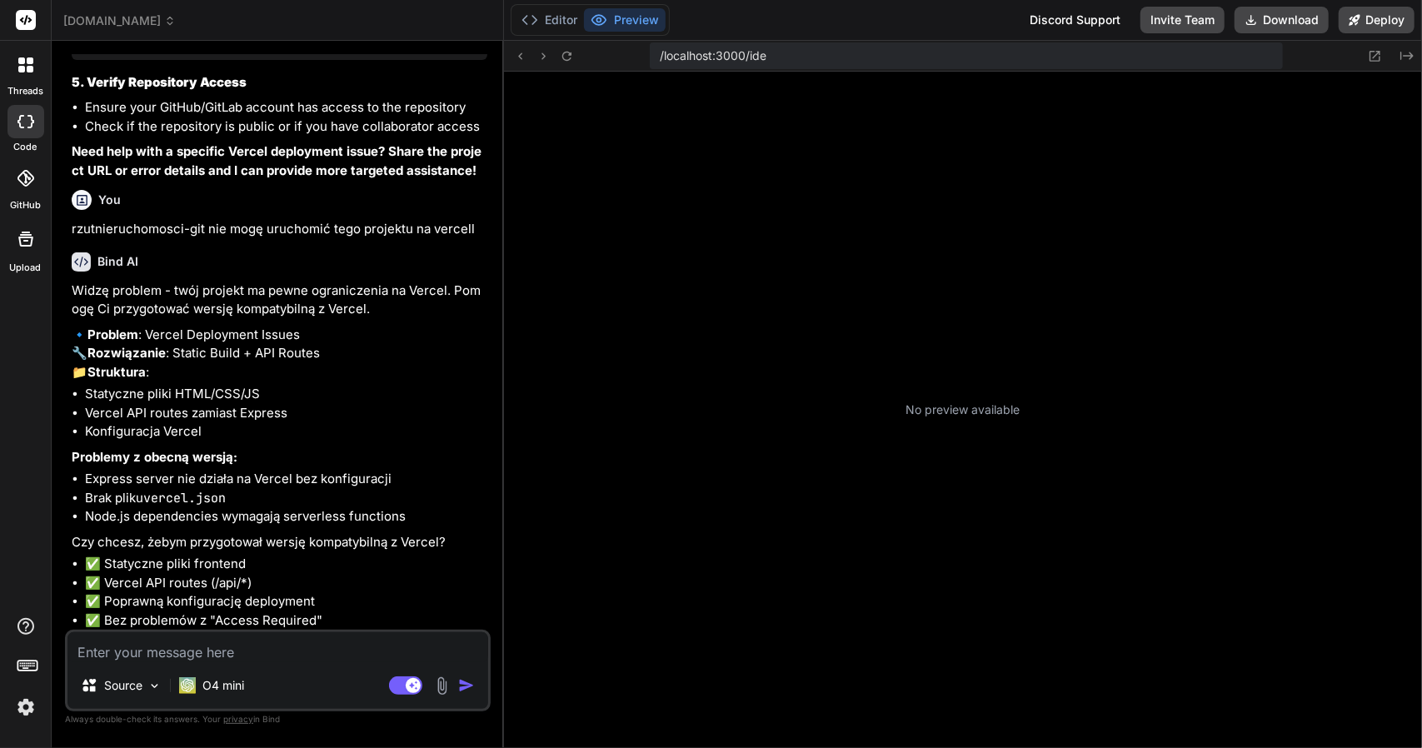
type textarea "x"
